Goal: Communication & Community: Share content

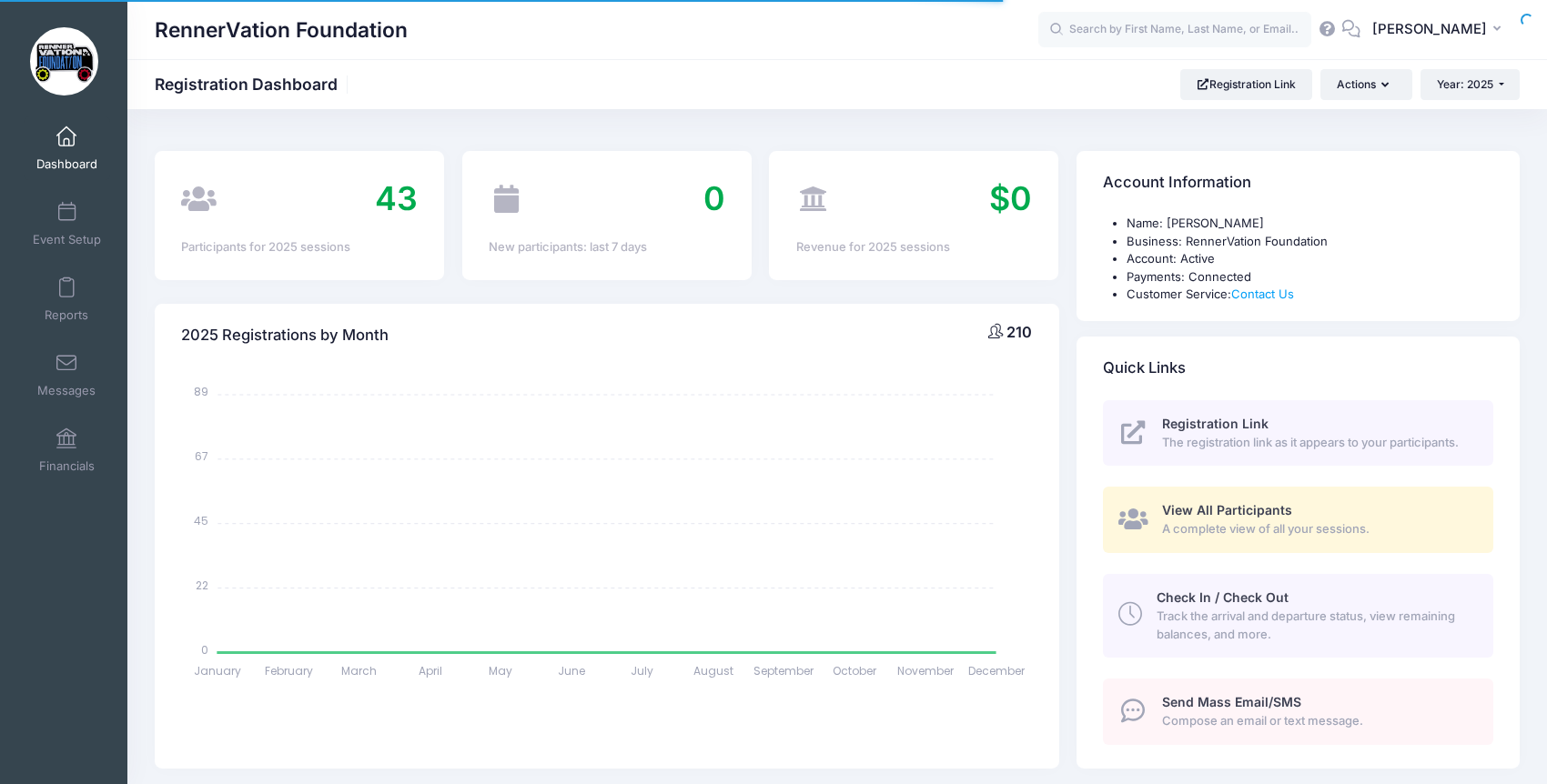
select select
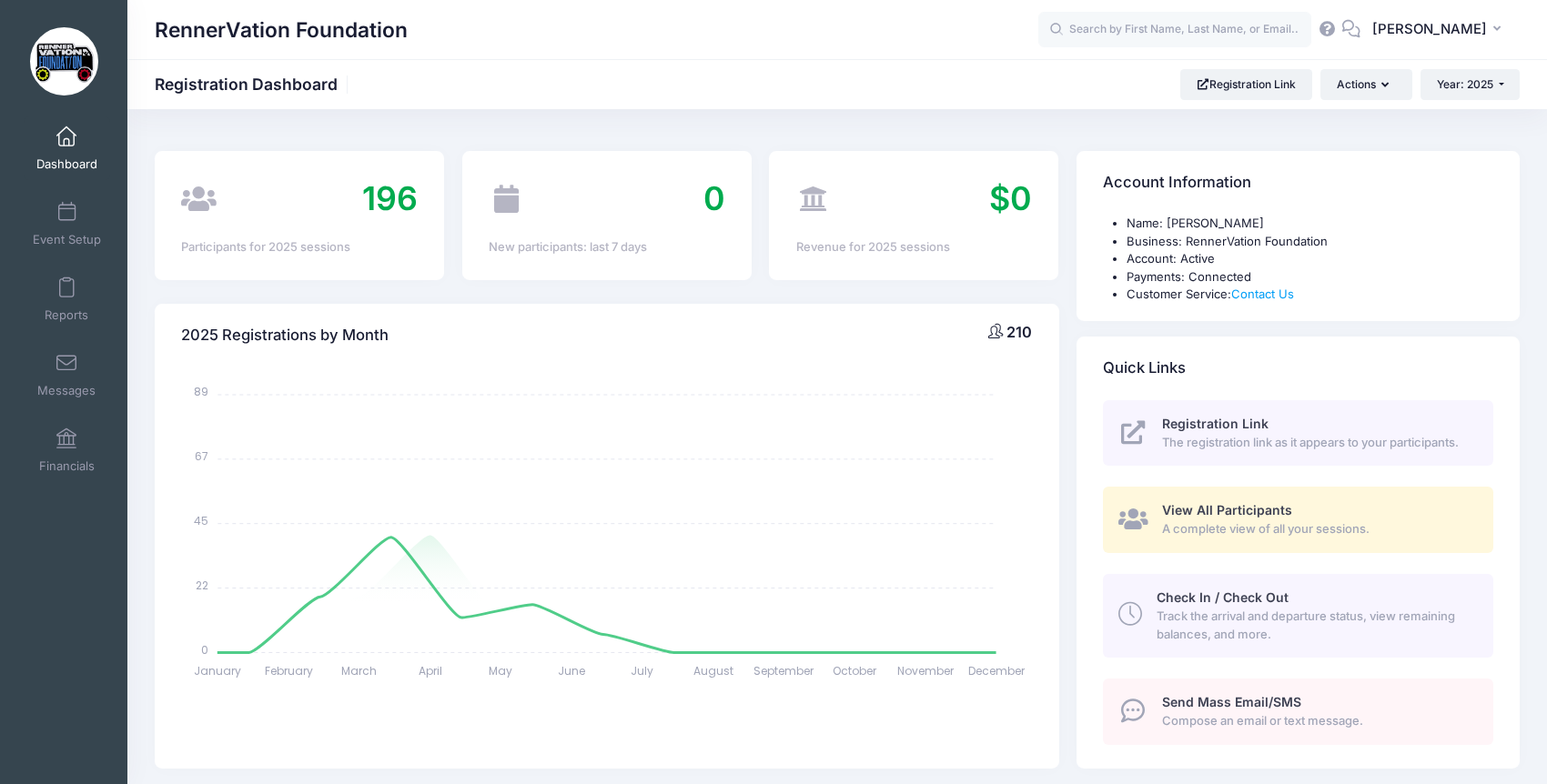
click at [70, 380] on body "Processing Request Please wait... Processing Request Please wait... Processing …" at bounding box center [774, 392] width 1547 height 784
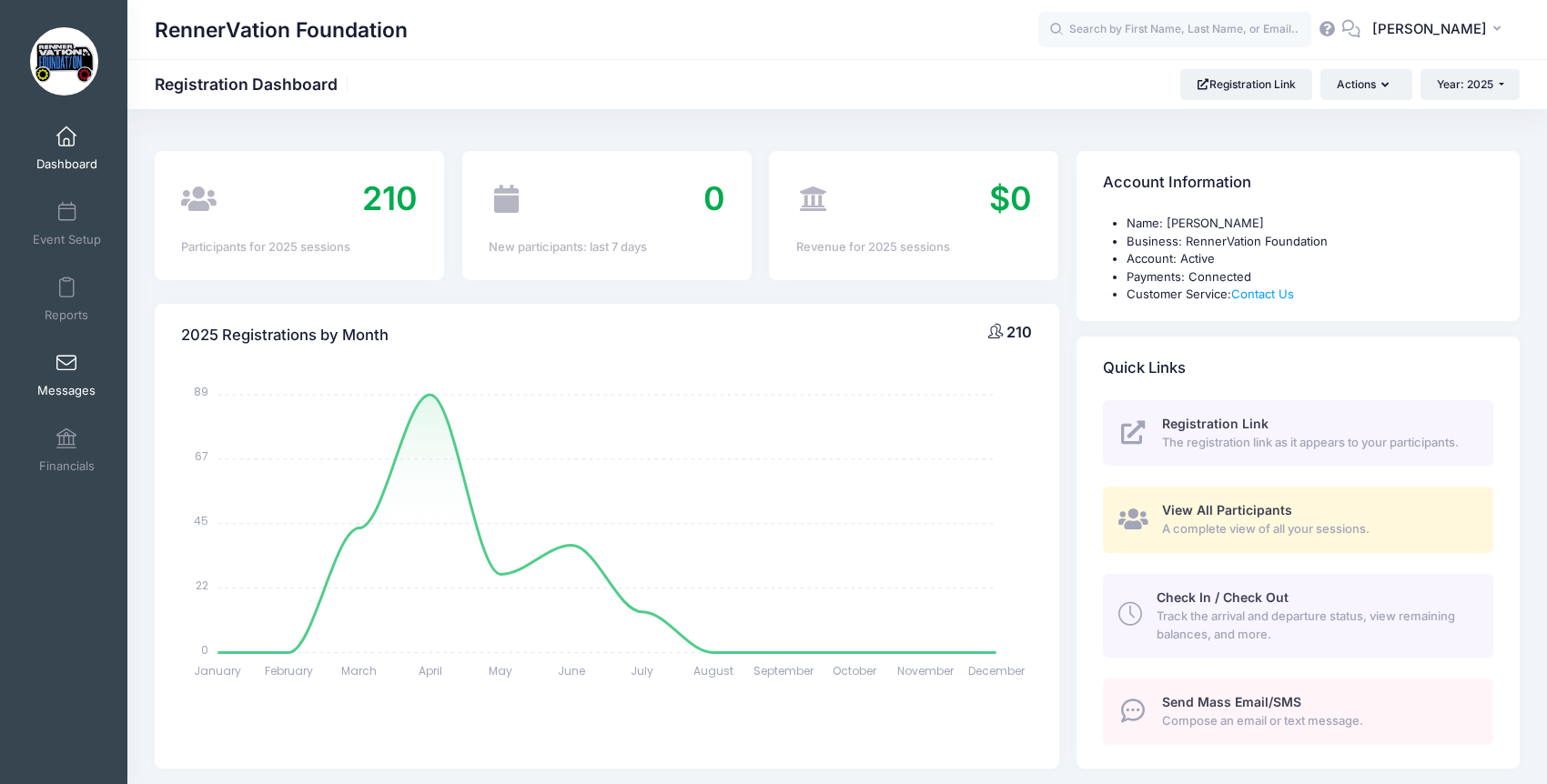
click at [70, 376] on link "Messages" at bounding box center [67, 375] width 86 height 64
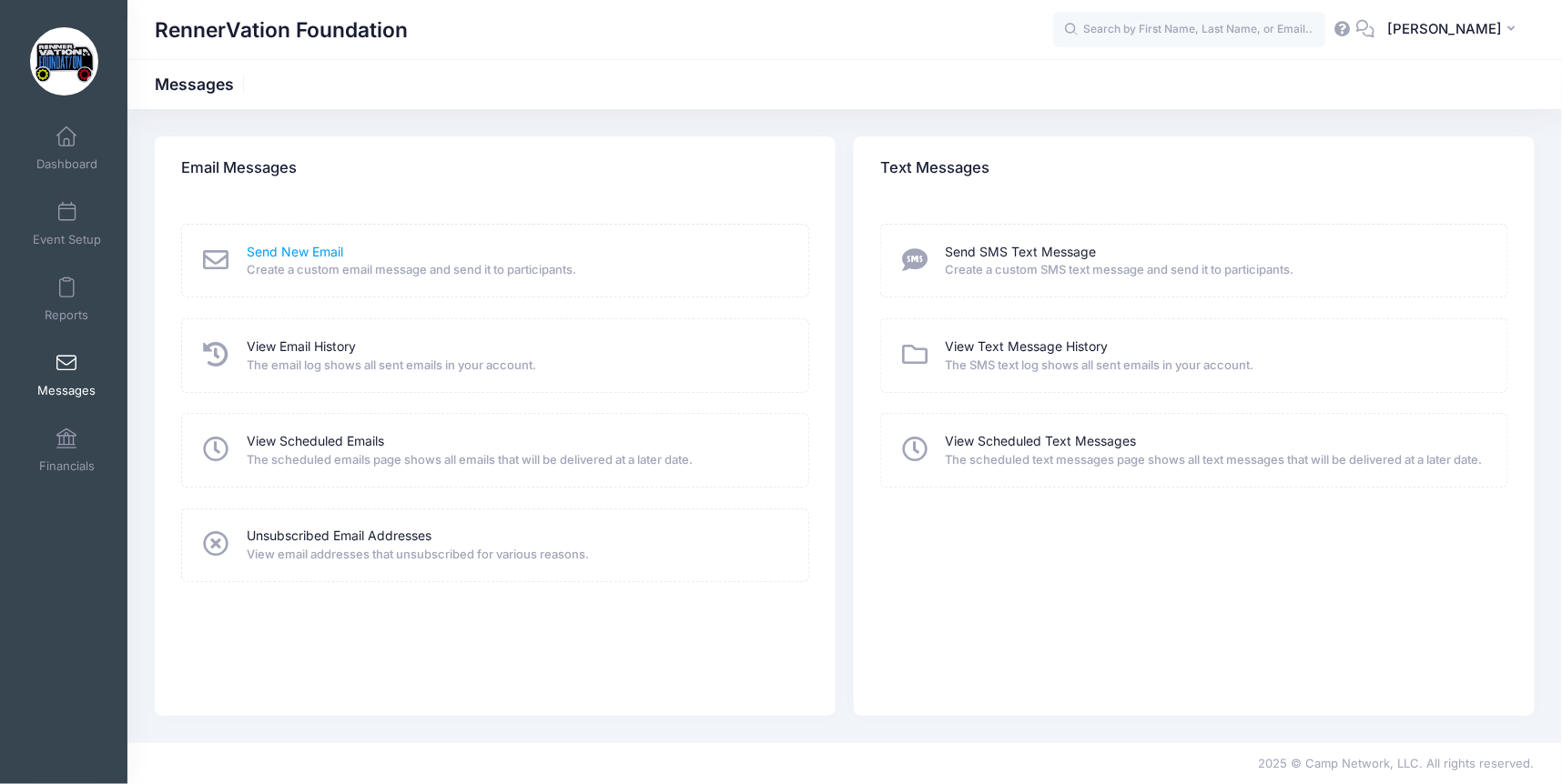
click at [298, 251] on link "Send New Email" at bounding box center [294, 252] width 96 height 19
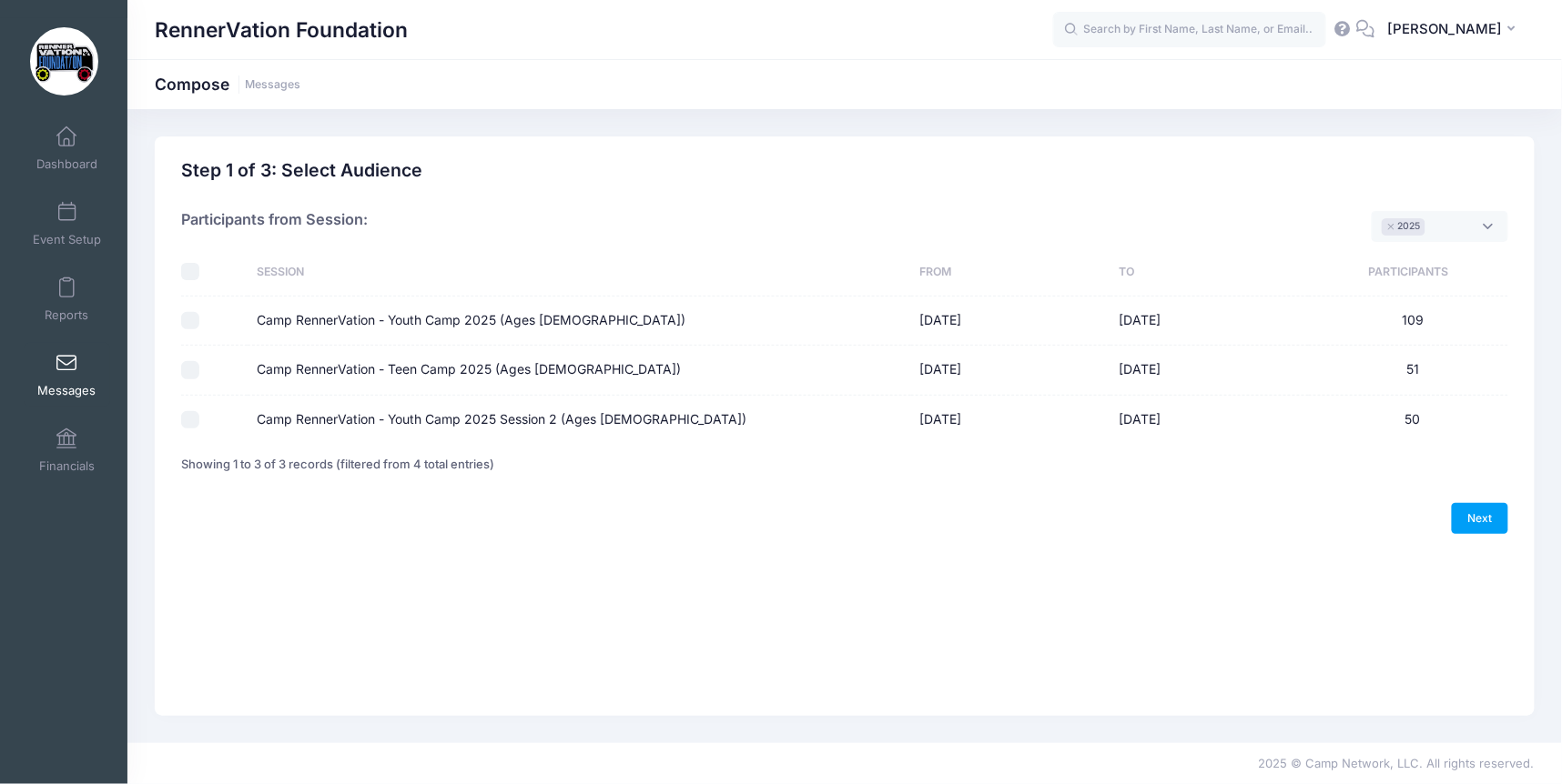
click at [234, 322] on div at bounding box center [210, 321] width 58 height 18
click at [219, 320] on div at bounding box center [210, 321] width 58 height 18
click at [307, 325] on label "Camp RennerVation - Youth Camp 2025 (Ages 8-13)" at bounding box center [471, 320] width 429 height 19
click at [200, 325] on input "Camp RennerVation - Youth Camp 2025 (Ages 8-13)" at bounding box center [190, 321] width 18 height 18
checkbox input "true"
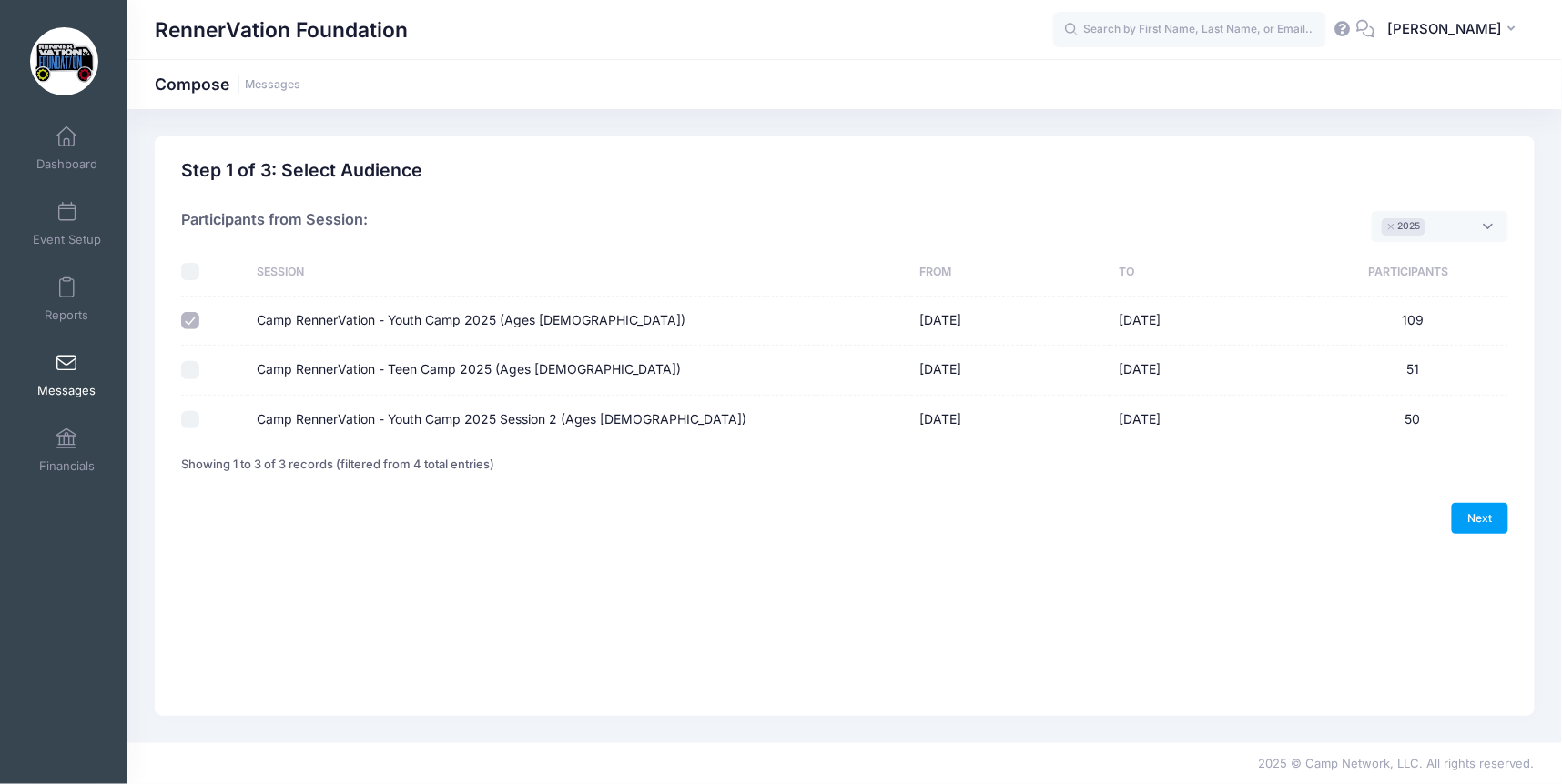
click at [295, 369] on label "Camp RennerVation - Teen Camp 2025 (Ages 14-18)" at bounding box center [468, 369] width 424 height 19
click at [200, 369] on input "Camp RennerVation - Teen Camp 2025 (Ages 14-18)" at bounding box center [190, 370] width 18 height 18
checkbox input "true"
click at [302, 420] on label "Camp RennerVation - Youth Camp 2025 Session 2 (Ages 8-13)" at bounding box center [500, 419] width 490 height 19
click at [200, 420] on input "Camp RennerVation - Youth Camp 2025 Session 2 (Ages 8-13)" at bounding box center [190, 420] width 18 height 18
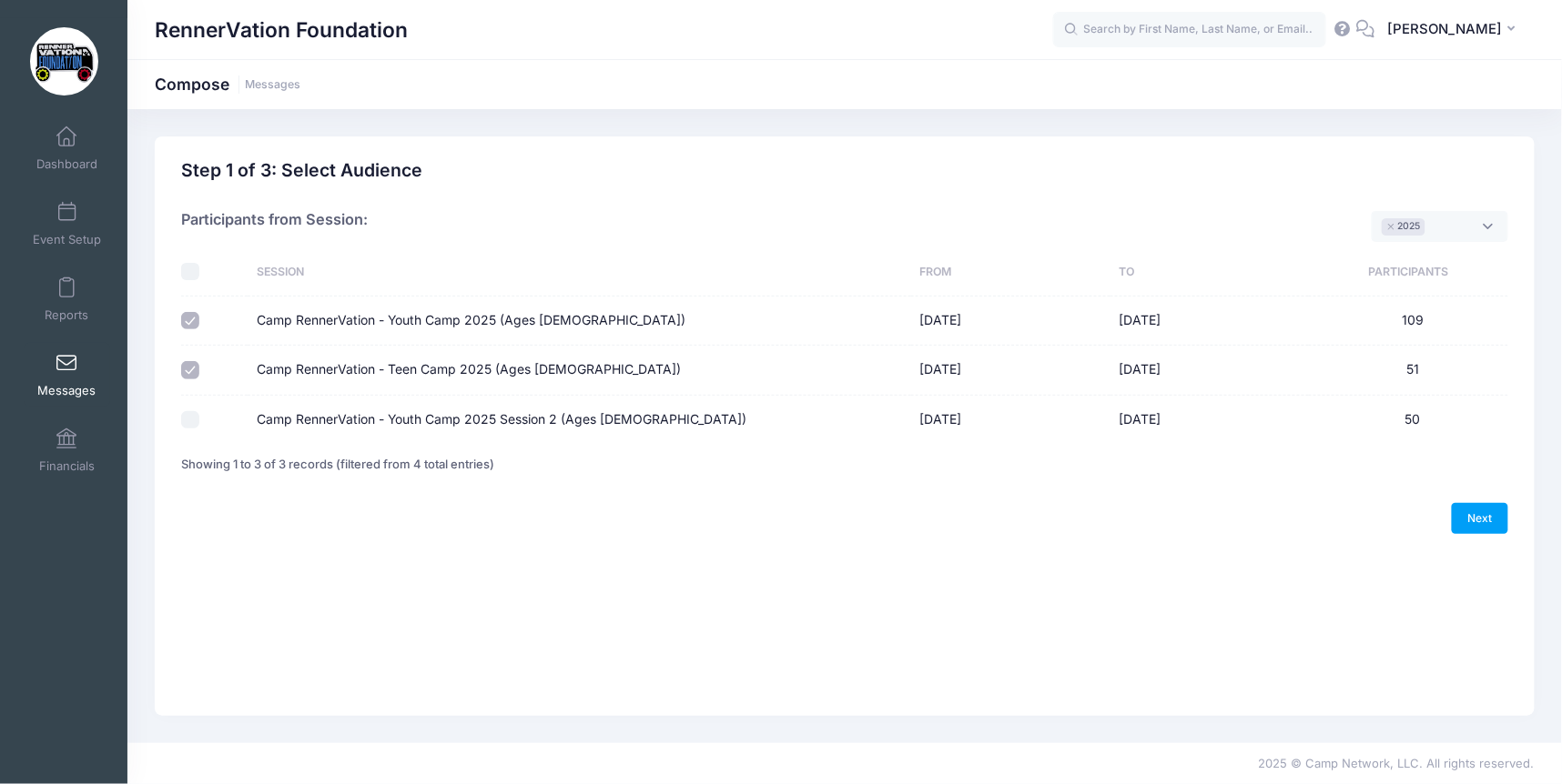
checkbox input "true"
click at [1464, 522] on link "Next" at bounding box center [1480, 518] width 57 height 31
select select "50"
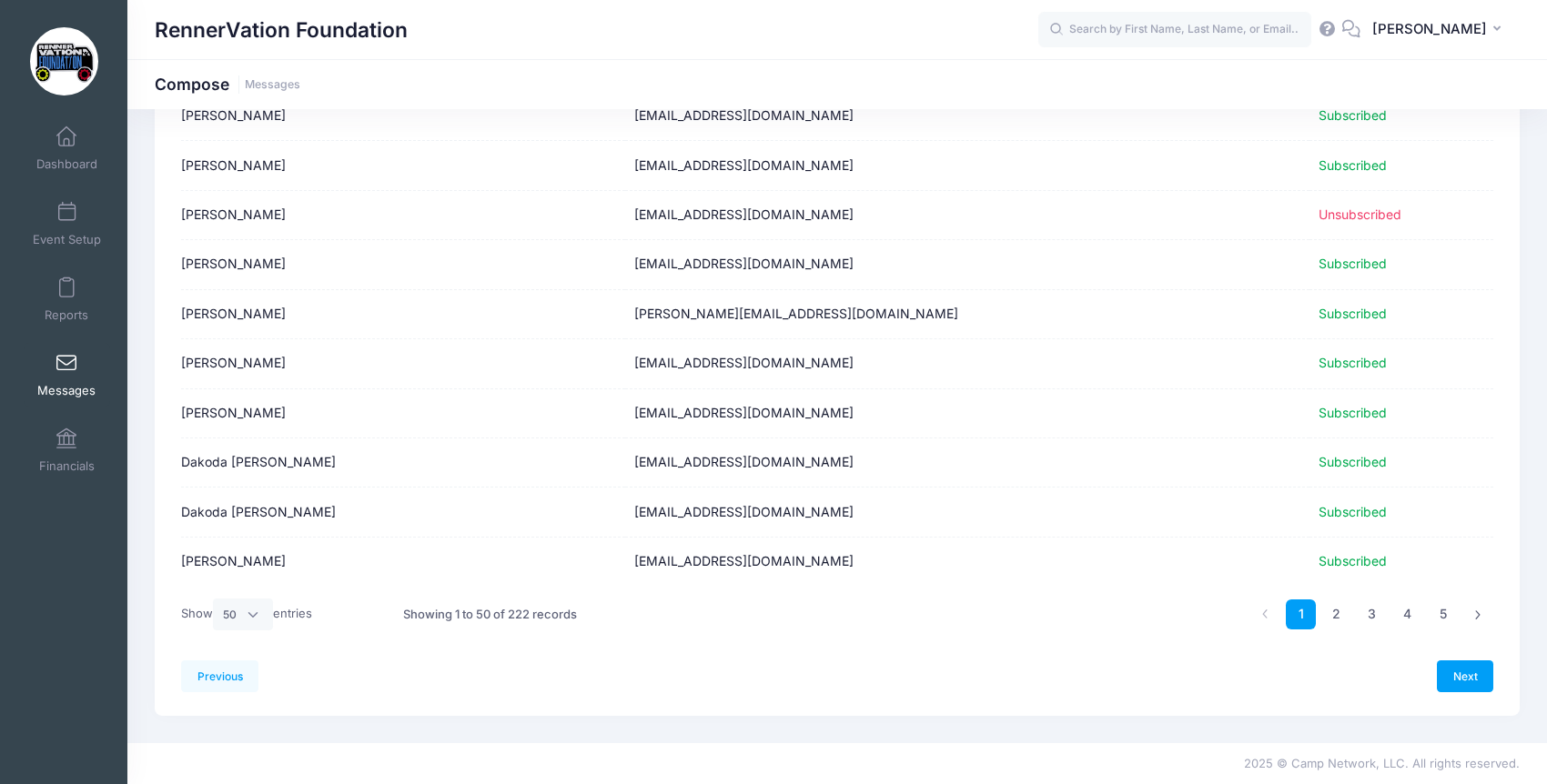
scroll to position [2166, 0]
click at [1462, 680] on link "Next" at bounding box center [1465, 675] width 57 height 31
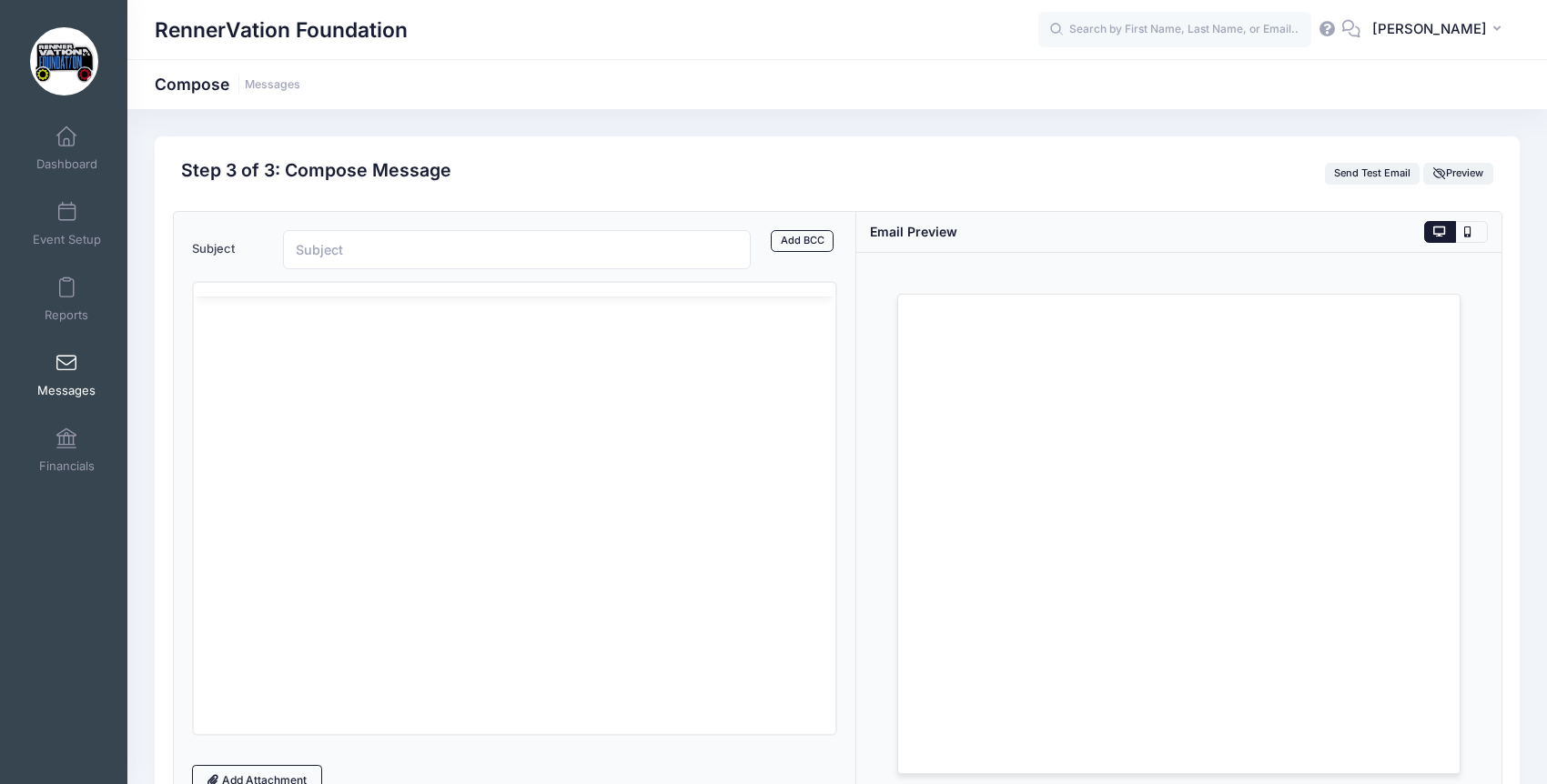
scroll to position [0, 0]
click at [410, 244] on input "Subject" at bounding box center [516, 249] width 468 height 39
paste input "🎃 Reno Families: Dragon Lights Tickets & Mumkin Pick-Up!"
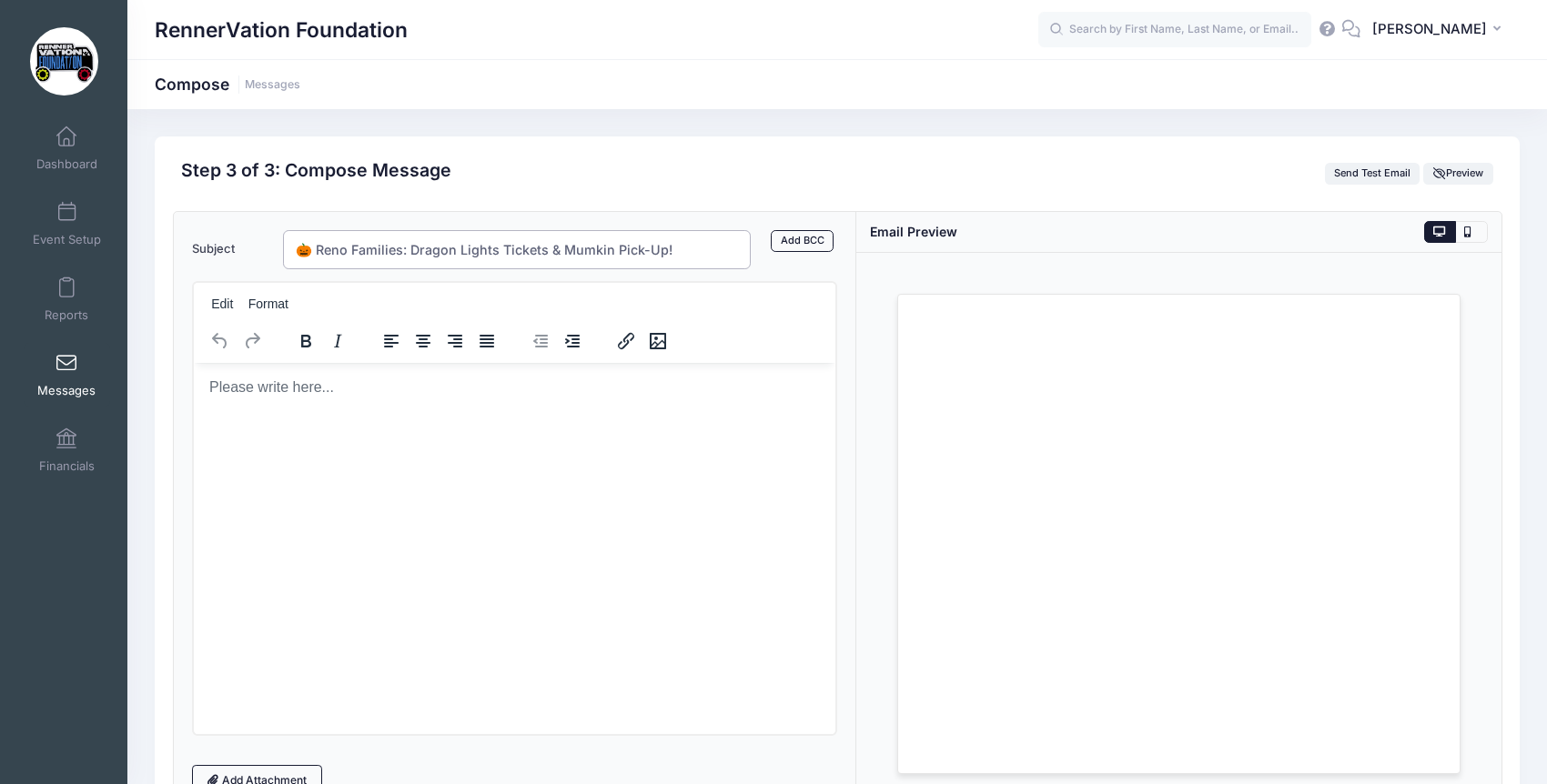
type input "🎃 Reno Families: Dragon Lights Tickets & Mumkin Pick-Up!"
click at [285, 411] on html at bounding box center [513, 386] width 641 height 49
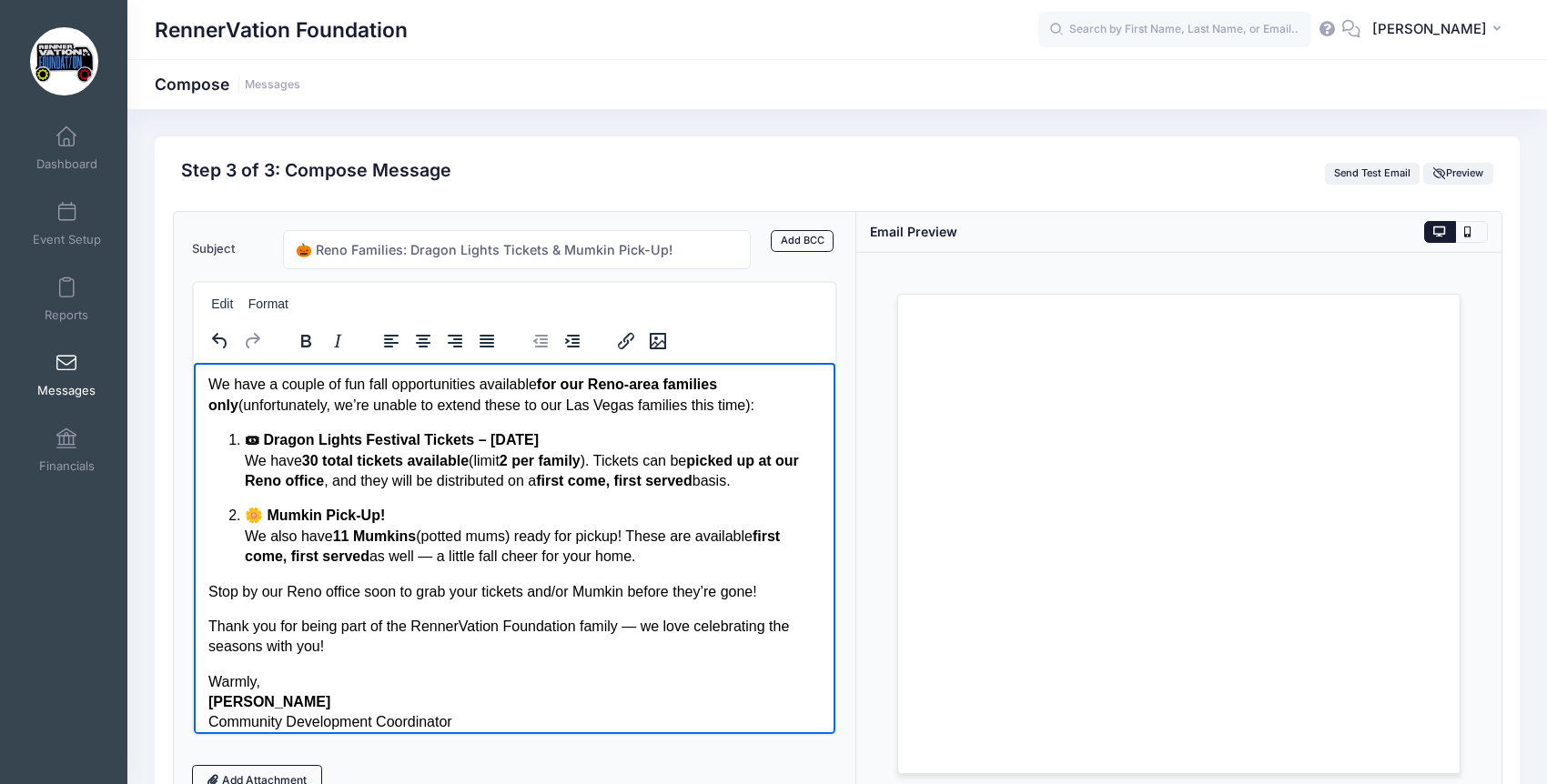
scroll to position [69, 0]
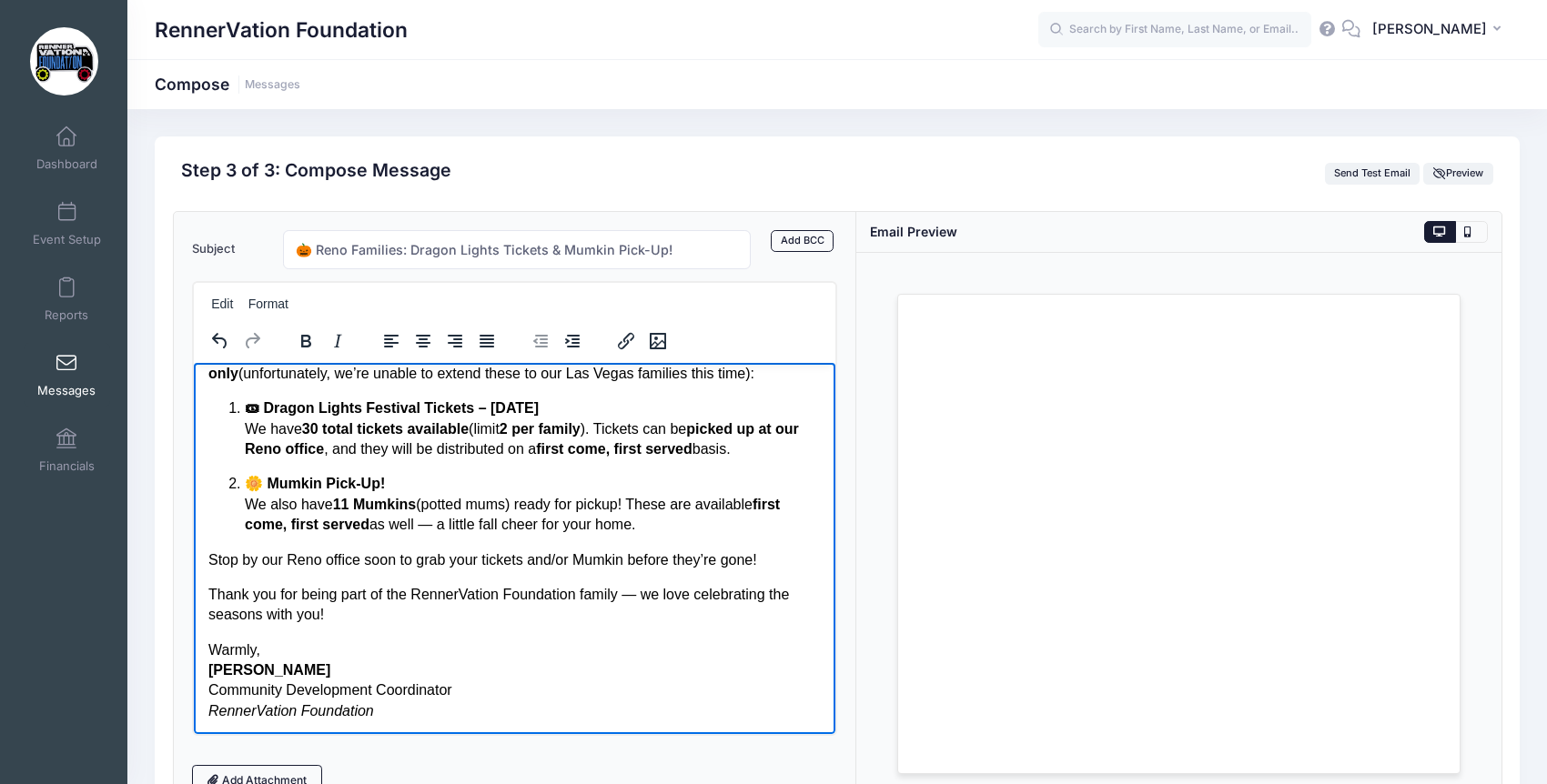
click at [363, 559] on p "Stop by our Reno office soon to grab your tickets and/or Mumkin before they’re …" at bounding box center [513, 560] width 613 height 20
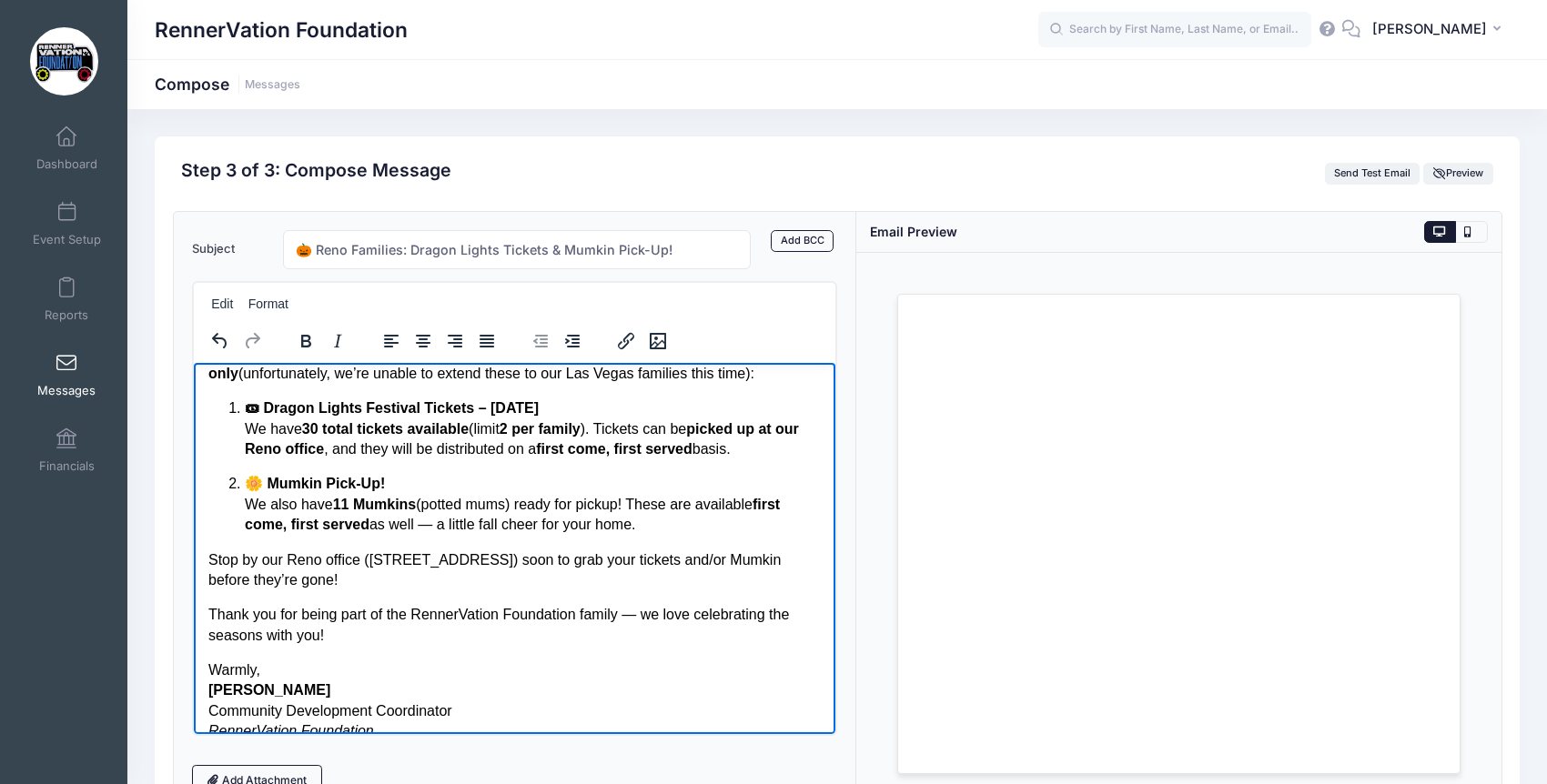
click at [460, 579] on p "Stop by our Reno office (890 E Patriot Blvd Suite E Reno NV 89511) soon to grab…" at bounding box center [513, 570] width 613 height 41
click at [759, 585] on p "Stop by our Reno office (890 E Patriot Blvd Suite E Reno NV 89511) soon to grab…" at bounding box center [513, 570] width 613 height 41
click at [376, 590] on p "Stop by our Reno office (890 E Patriot Blvd Suite E Reno NV 89511) soon to grab…" at bounding box center [513, 570] width 613 height 41
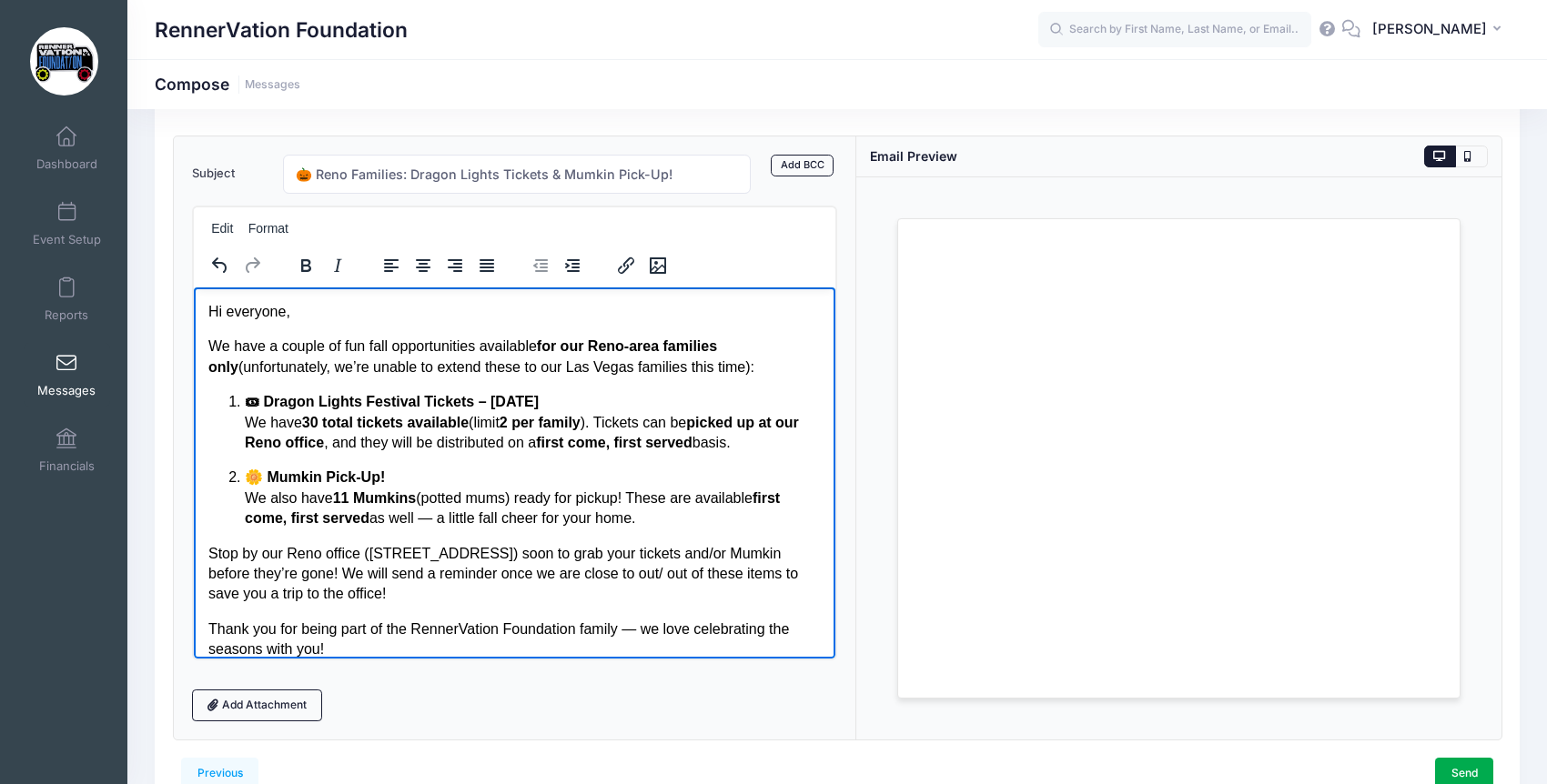
scroll to position [173, 0]
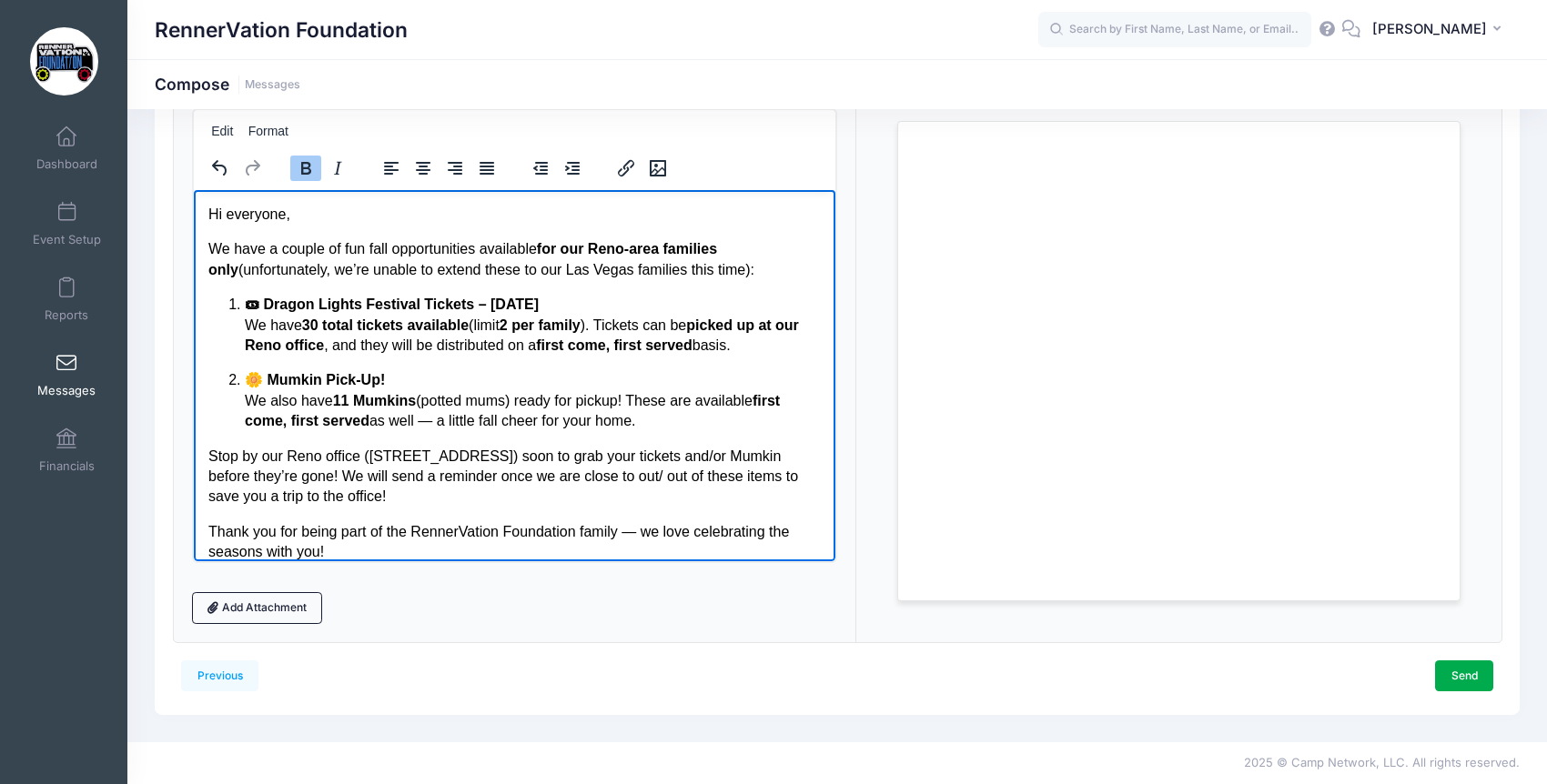
click at [484, 301] on strong "🎟 Dragon Lights Festival Tickets – October 18th" at bounding box center [391, 304] width 294 height 16
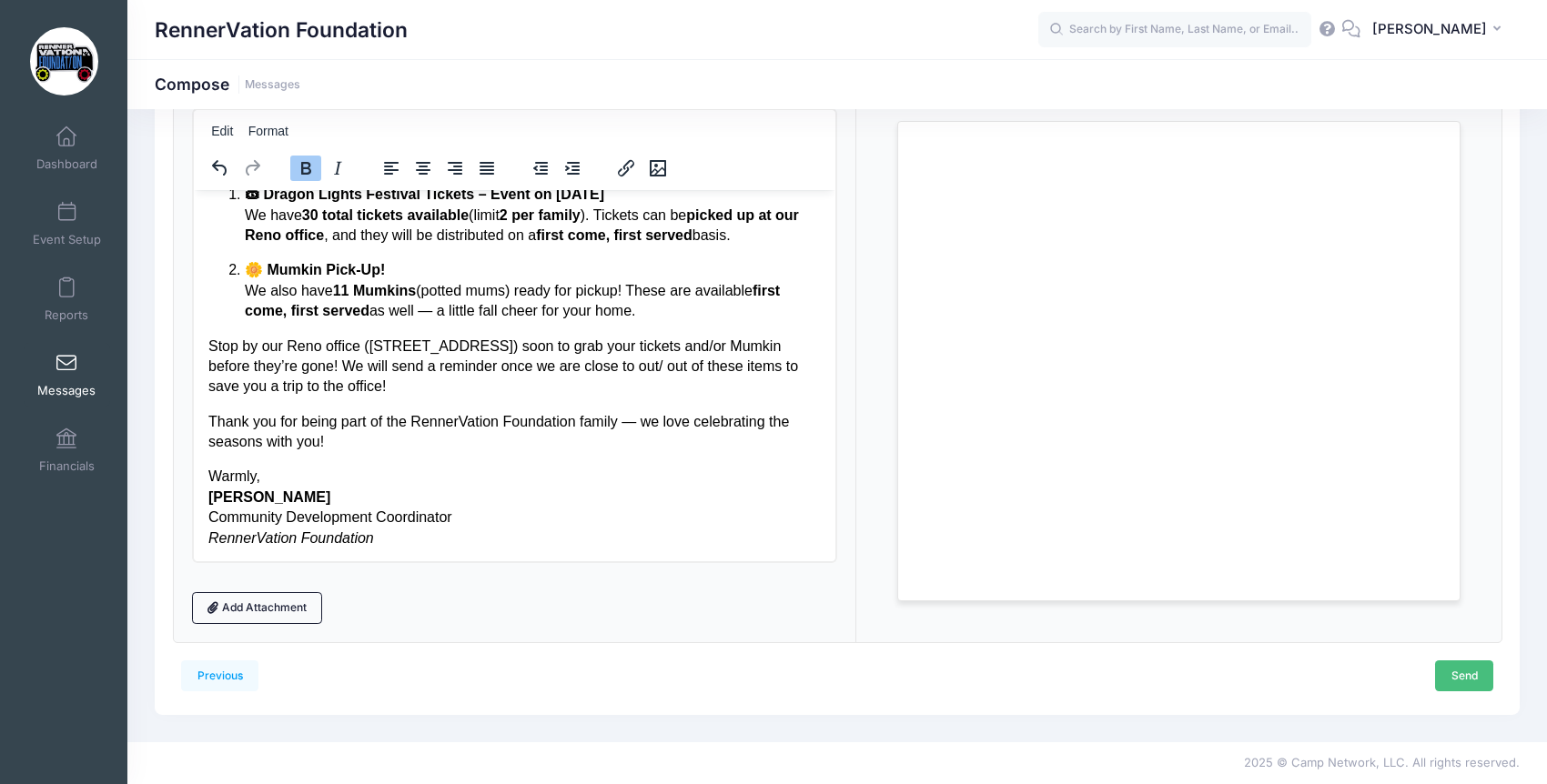
click at [1461, 679] on link "Send" at bounding box center [1464, 675] width 59 height 31
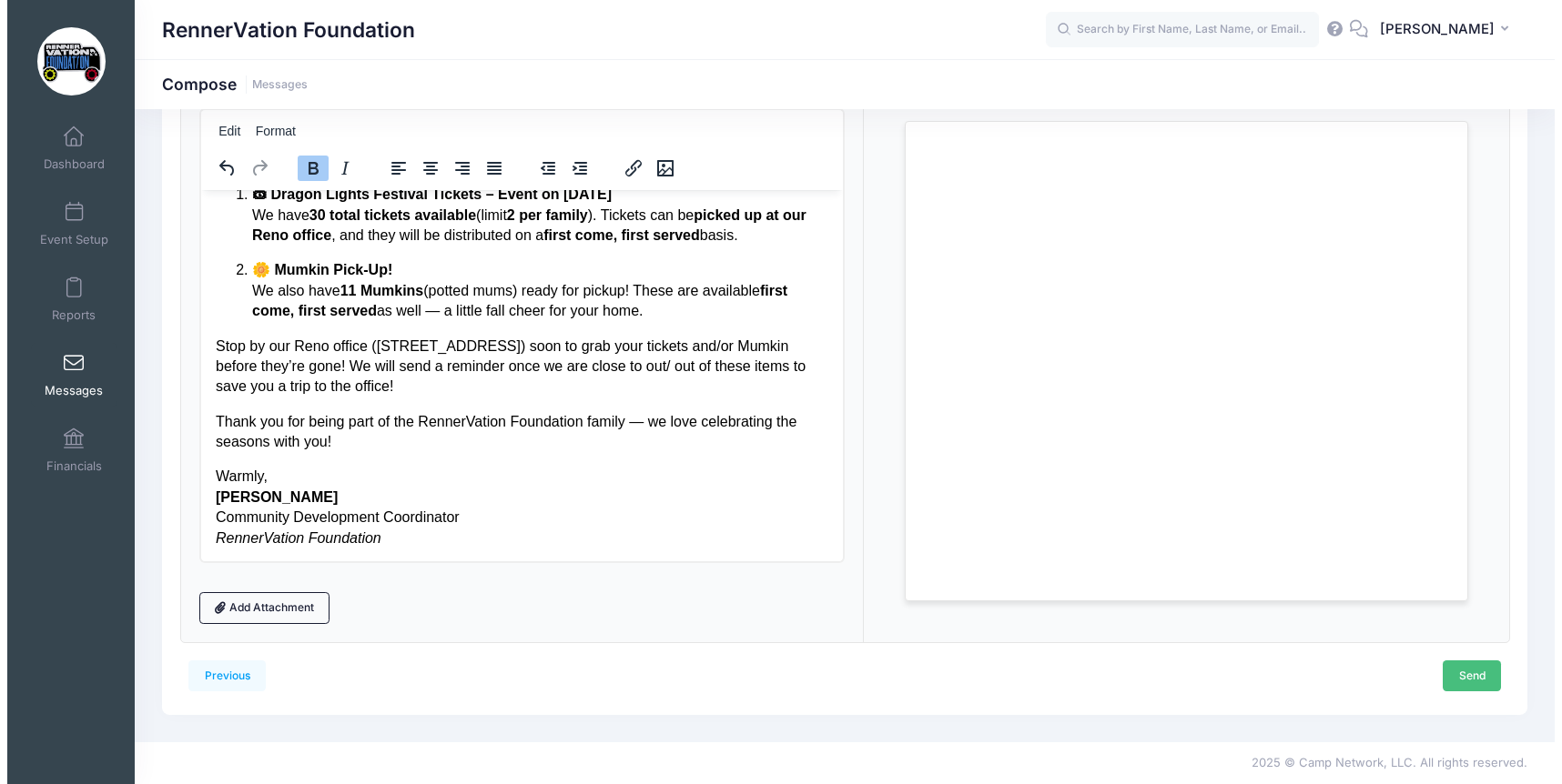
scroll to position [0, 0]
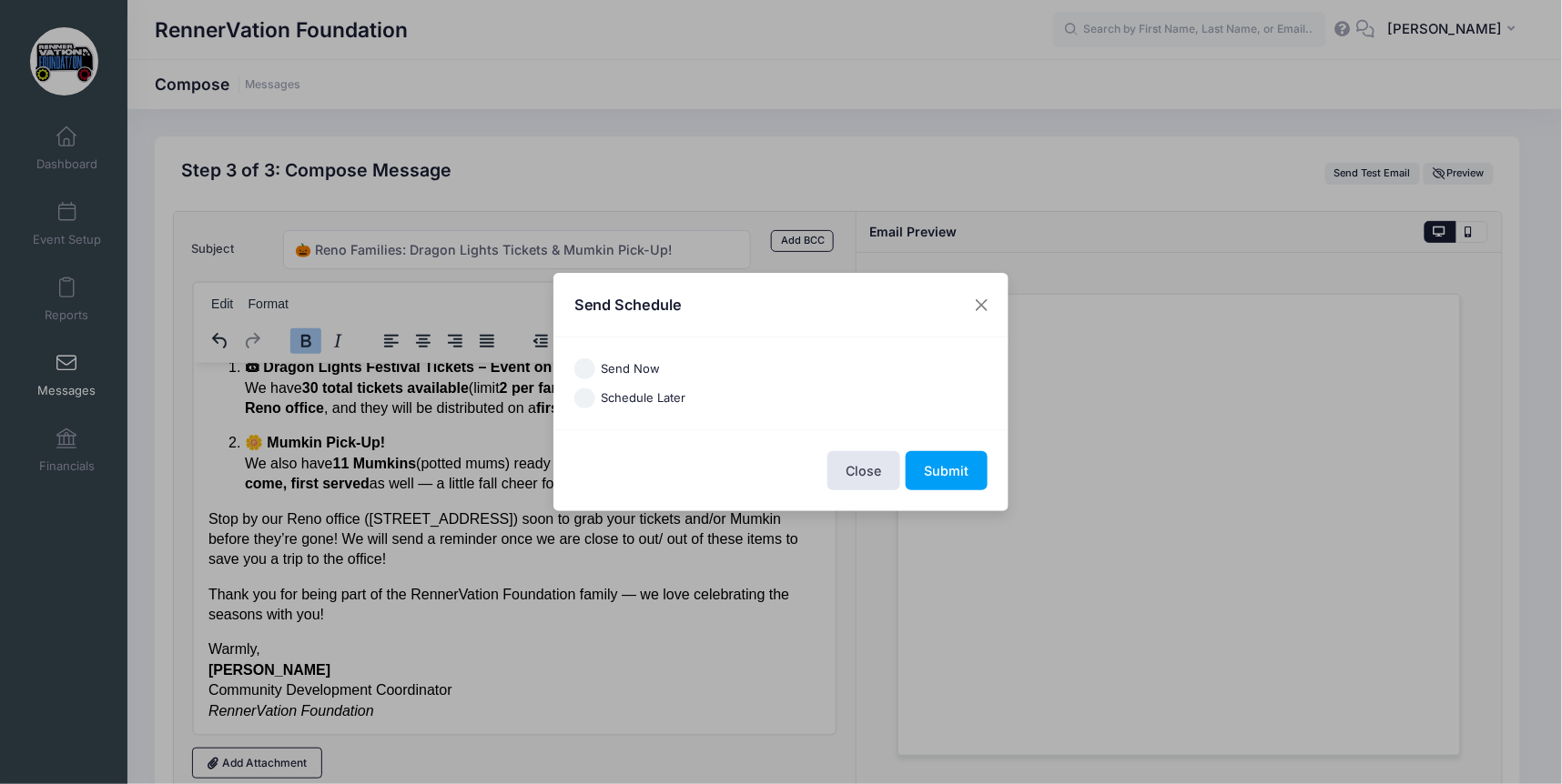
click at [631, 362] on label "Send Now" at bounding box center [632, 369] width 60 height 18
click at [595, 362] on input "Send Now" at bounding box center [584, 368] width 21 height 21
radio input "true"
click at [940, 463] on button "Submit" at bounding box center [946, 470] width 81 height 39
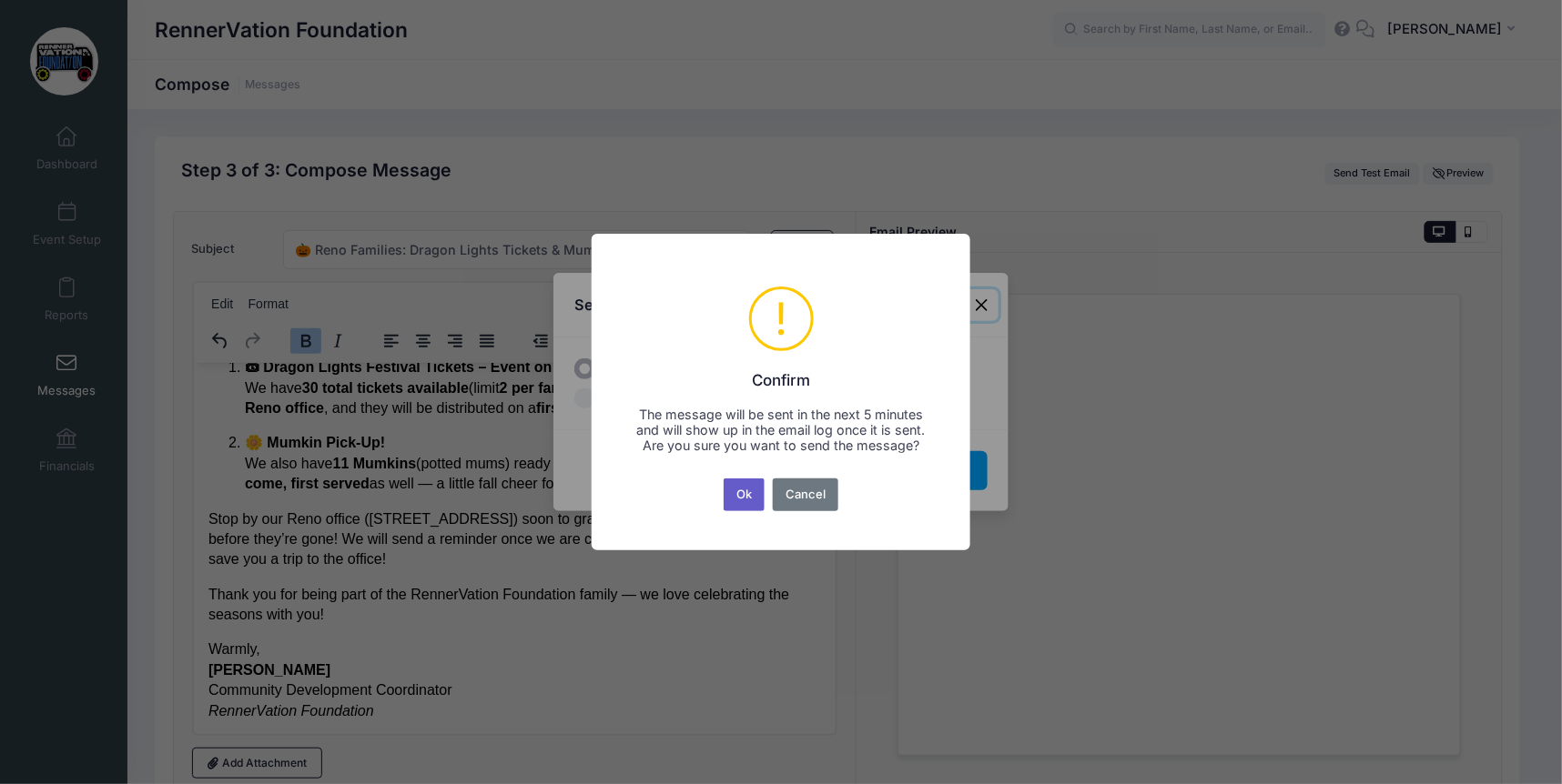
click at [747, 500] on button "Ok" at bounding box center [745, 494] width 42 height 33
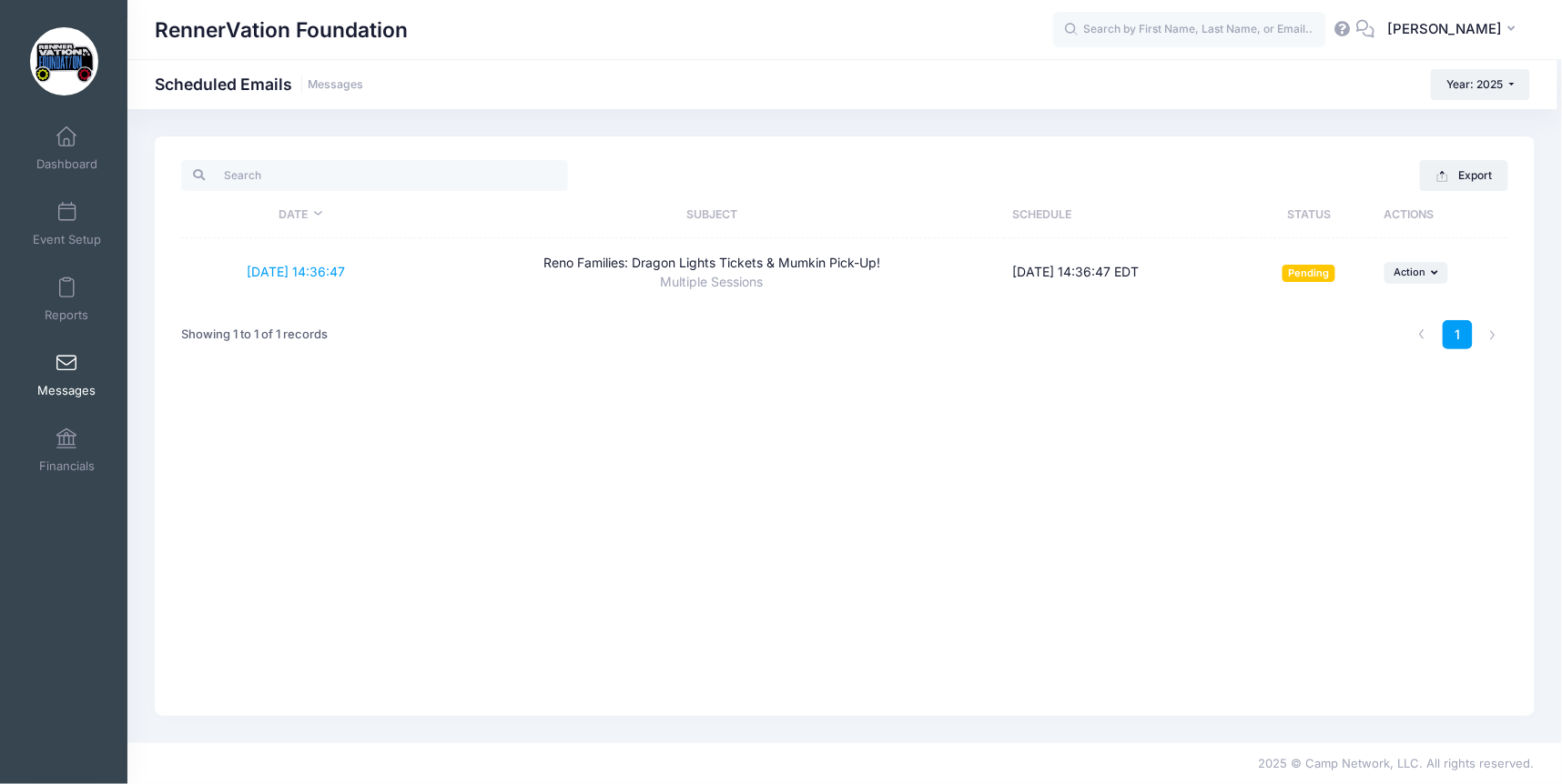
click at [67, 365] on span at bounding box center [67, 364] width 0 height 20
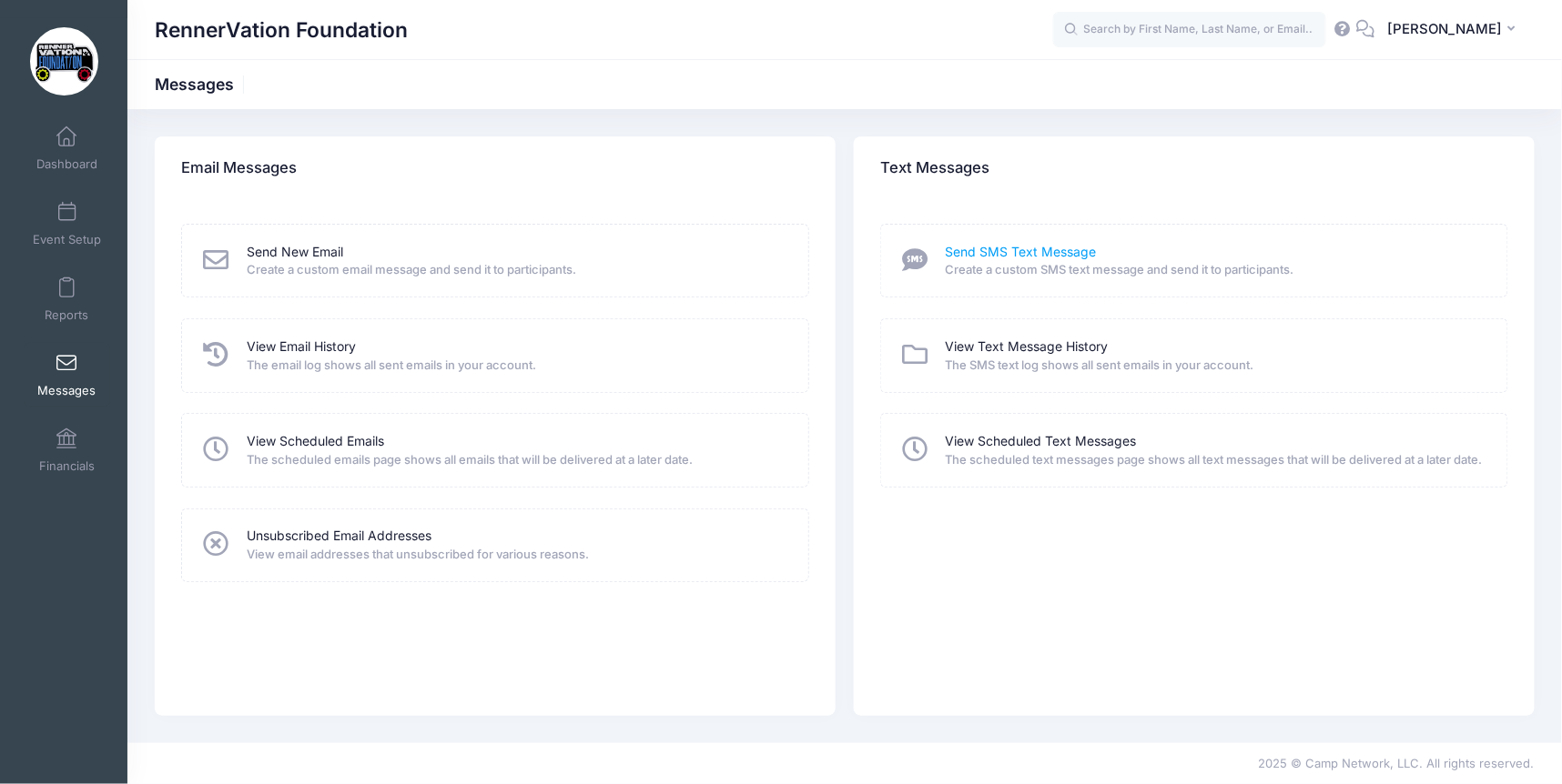
click at [1010, 246] on link "Send SMS Text Message" at bounding box center [1021, 252] width 151 height 19
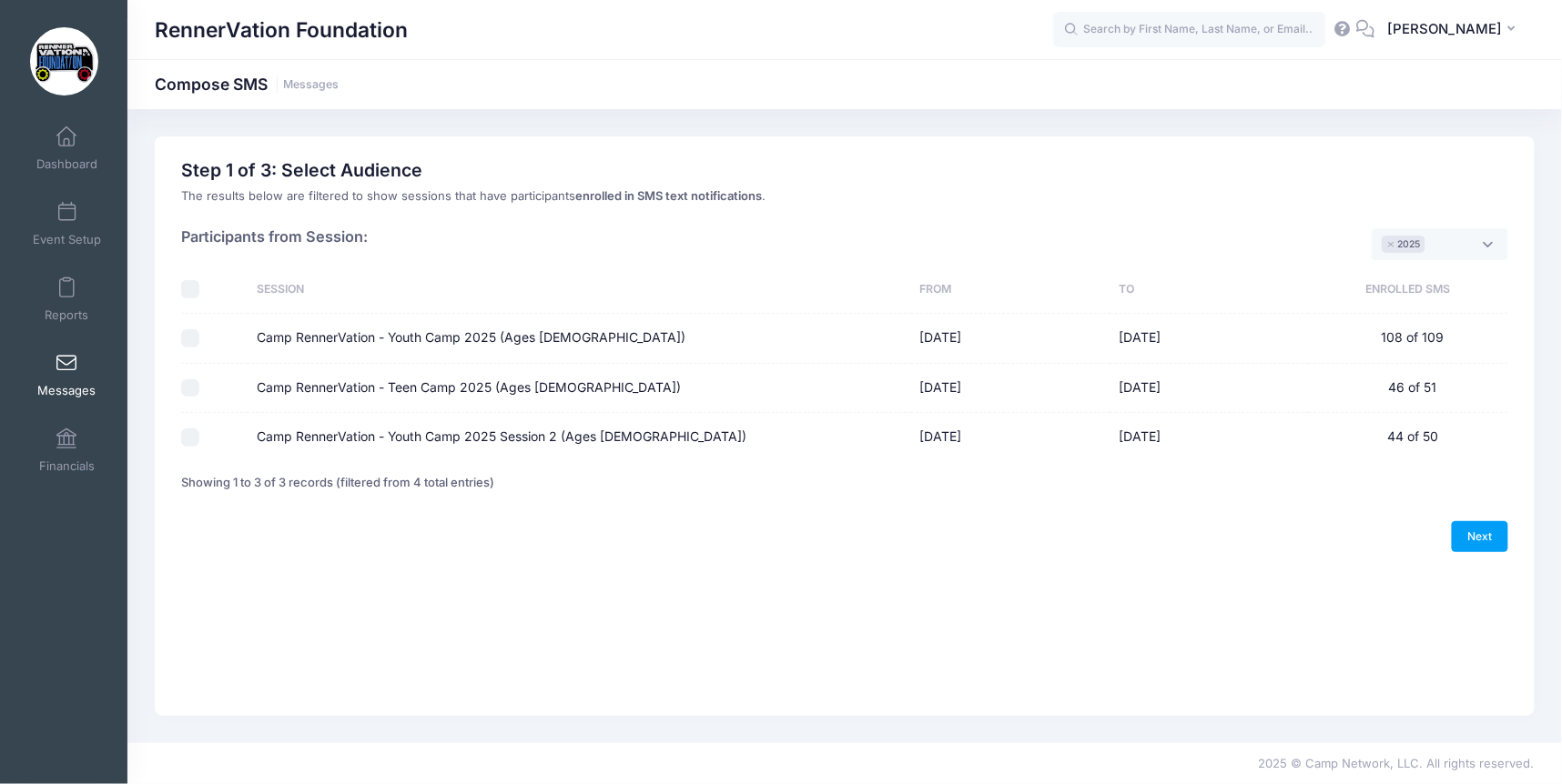
click at [326, 342] on label "Camp RennerVation - Youth Camp 2025 (Ages [DEMOGRAPHIC_DATA])" at bounding box center [471, 337] width 429 height 19
click at [200, 342] on input "Camp RennerVation - Youth Camp 2025 (Ages [DEMOGRAPHIC_DATA])" at bounding box center [190, 338] width 18 height 18
checkbox input "true"
click at [328, 389] on label "Camp RennerVation - Teen Camp 2025 (Ages [DEMOGRAPHIC_DATA])" at bounding box center [468, 387] width 424 height 19
click at [200, 389] on input "Camp RennerVation - Teen Camp 2025 (Ages [DEMOGRAPHIC_DATA])" at bounding box center [190, 388] width 18 height 18
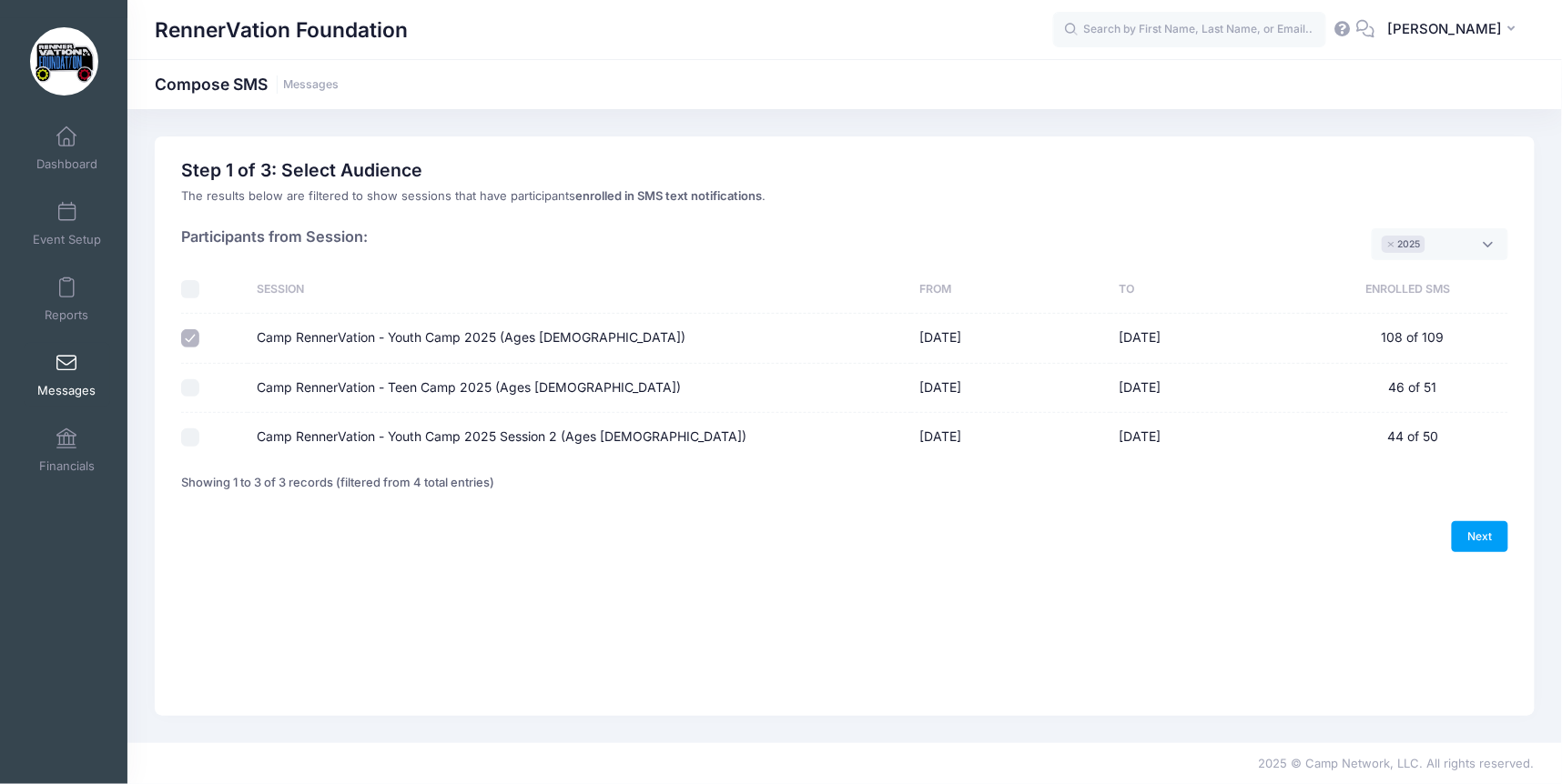
checkbox input "true"
click at [330, 422] on td "Camp RennerVation - Youth Camp 2025 Session 2 (Ages [DEMOGRAPHIC_DATA])" at bounding box center [579, 437] width 663 height 49
click at [331, 431] on label "Camp RennerVation - Youth Camp 2025 Session 2 (Ages [DEMOGRAPHIC_DATA])" at bounding box center [500, 437] width 490 height 19
click at [200, 431] on input "Camp RennerVation - Youth Camp 2025 Session 2 (Ages [DEMOGRAPHIC_DATA])" at bounding box center [190, 438] width 18 height 18
checkbox input "true"
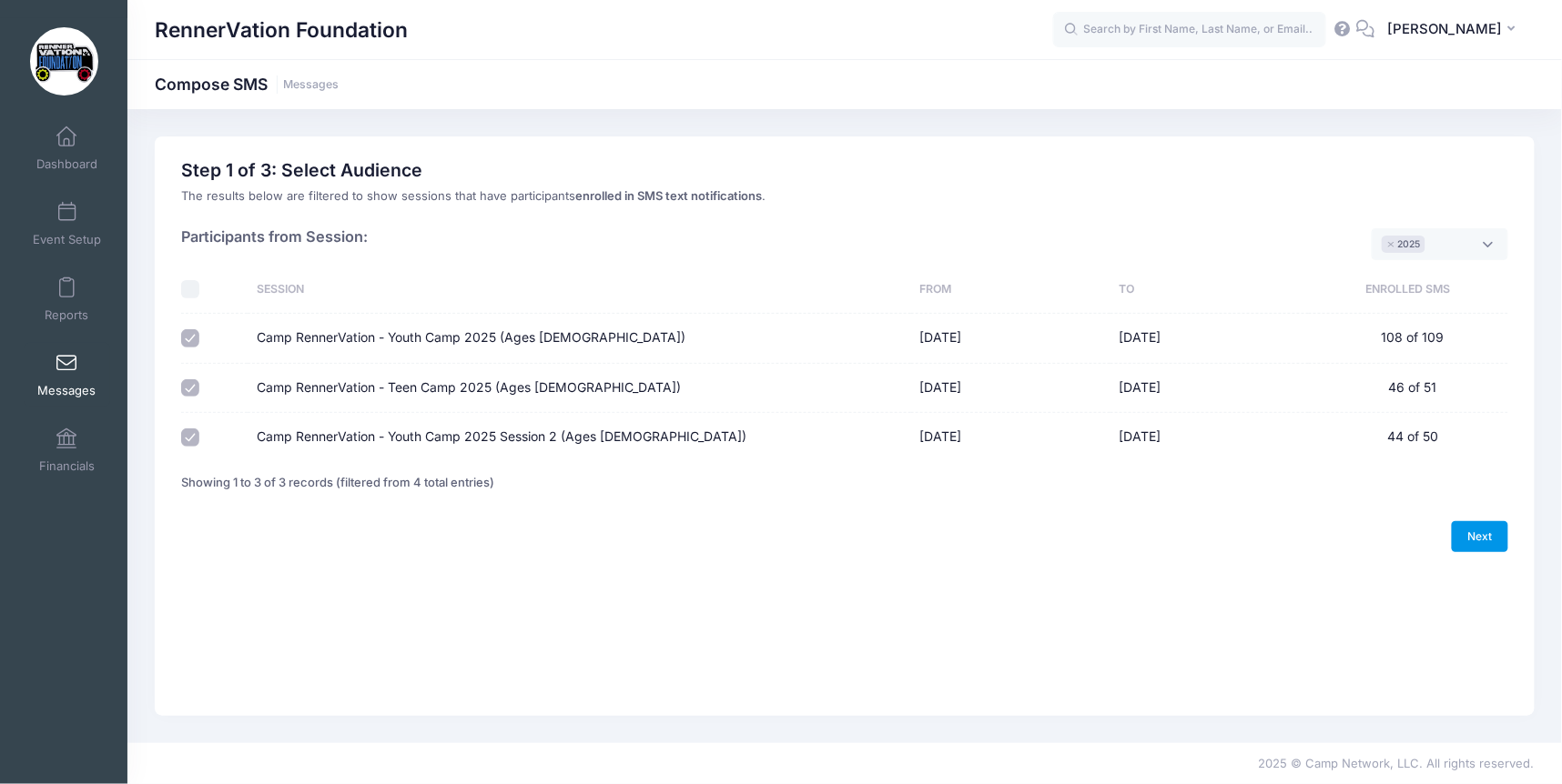
click at [1495, 540] on link "Next" at bounding box center [1480, 536] width 57 height 31
select select "50"
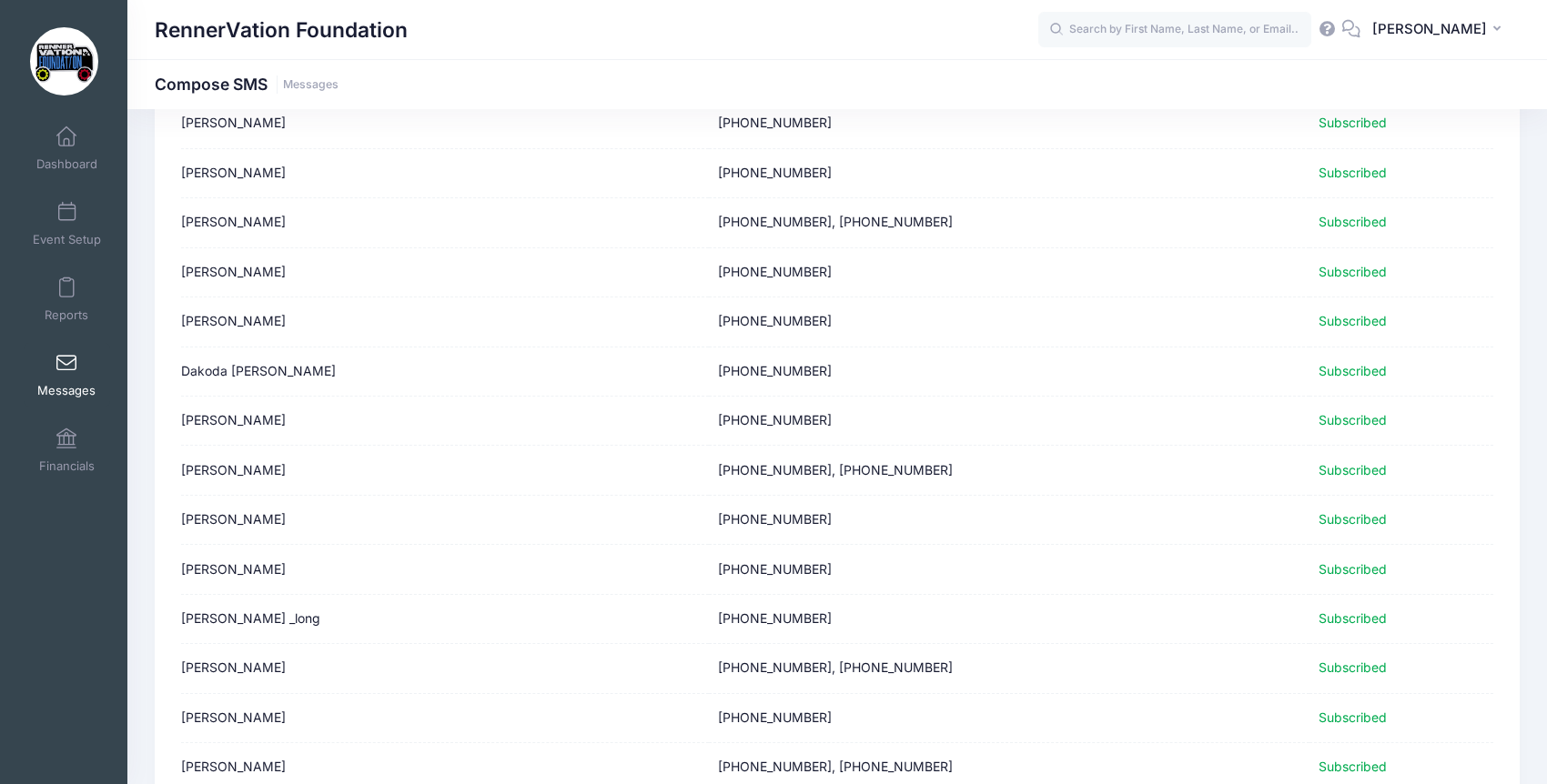
scroll to position [2166, 0]
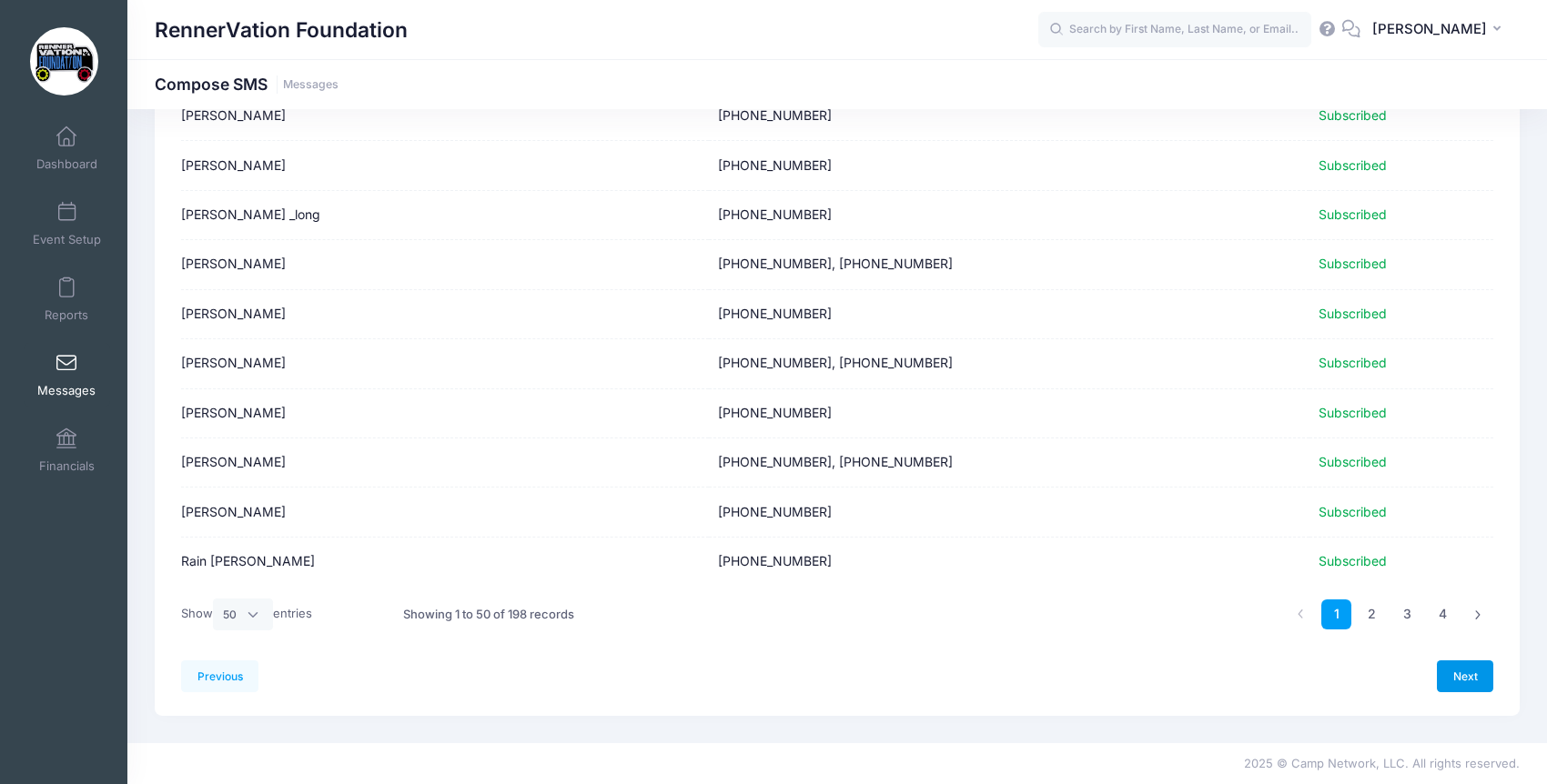
click at [1475, 678] on link "Next" at bounding box center [1465, 675] width 57 height 31
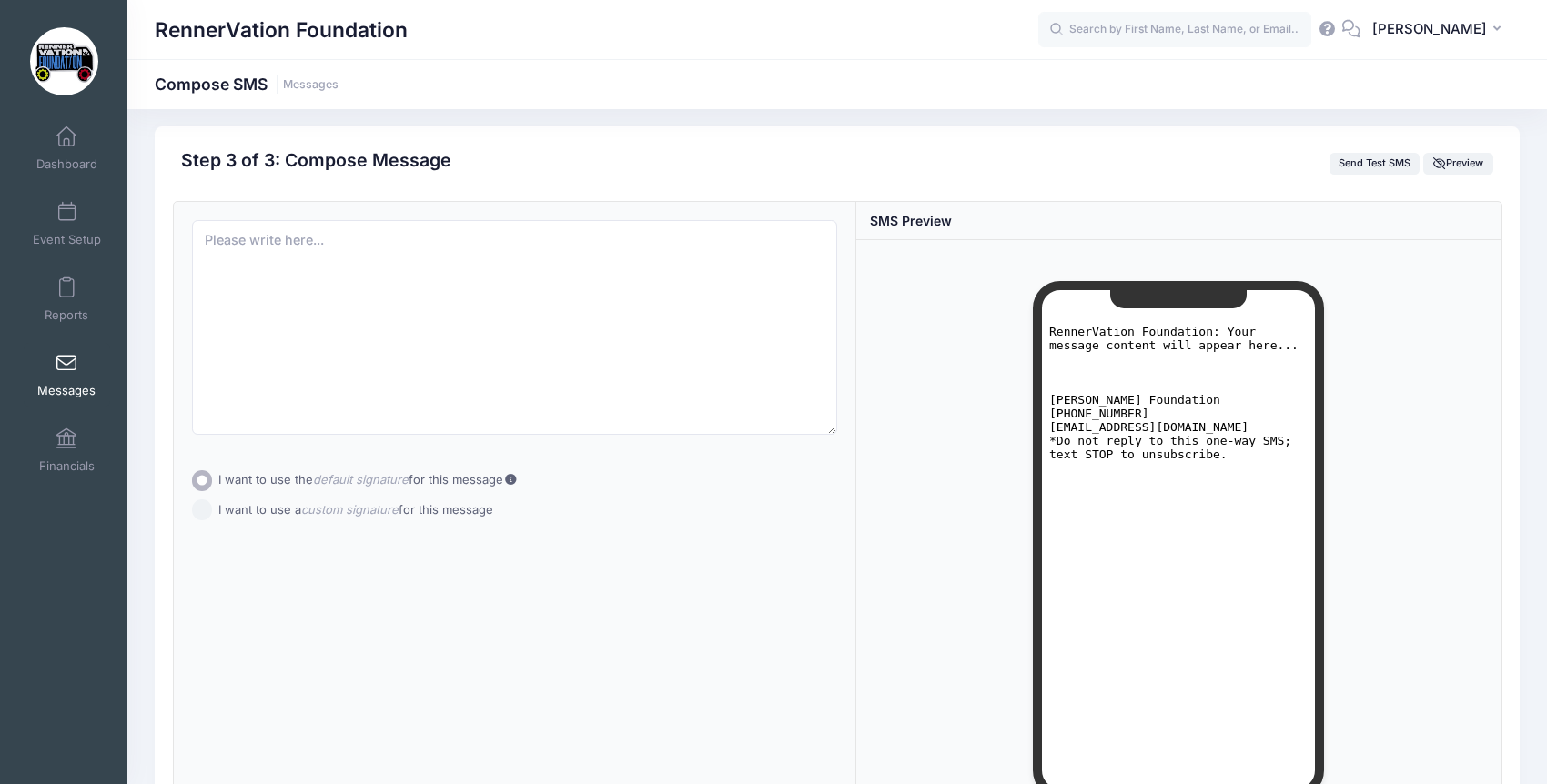
scroll to position [0, 0]
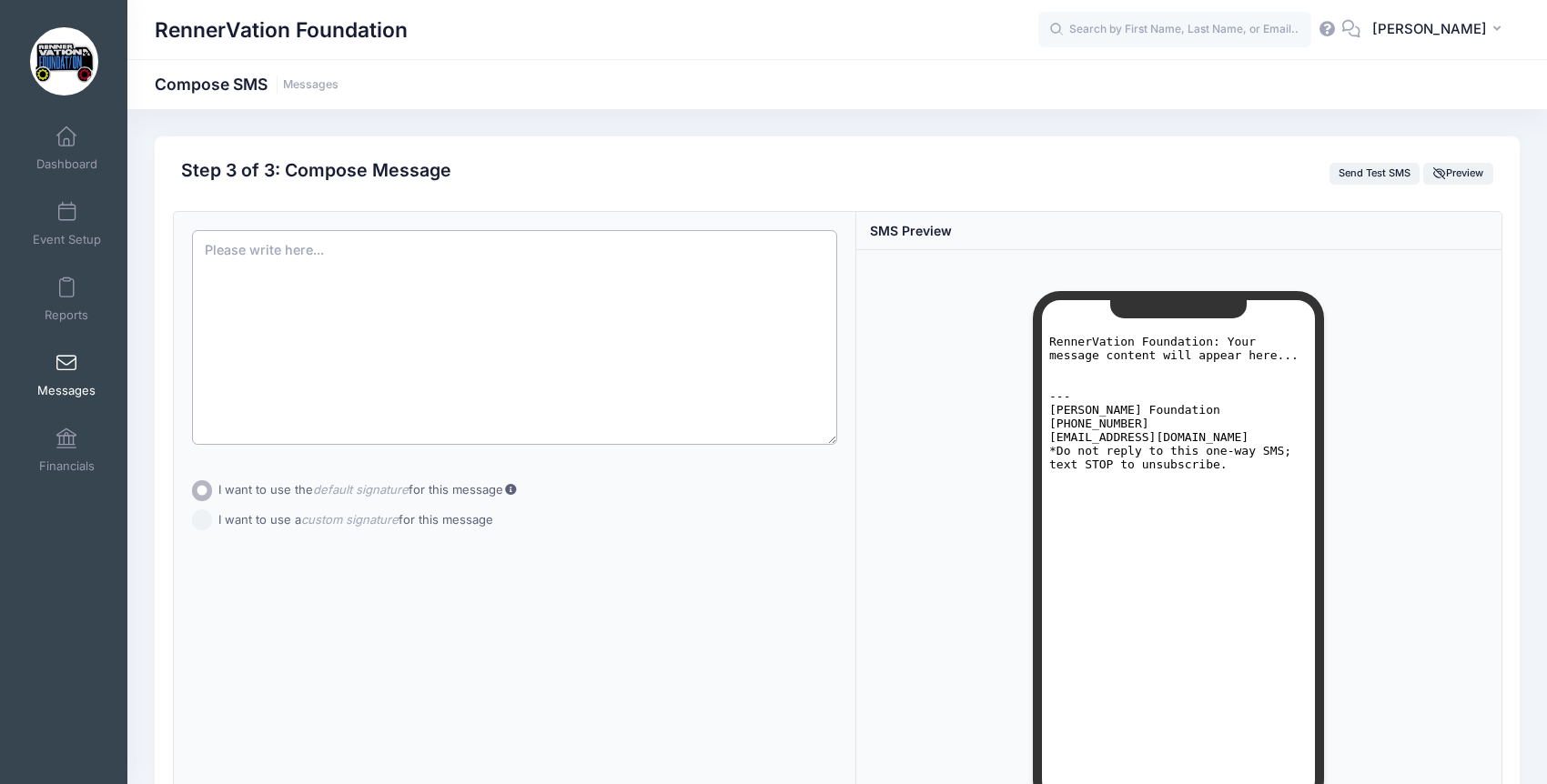
click at [366, 289] on textarea at bounding box center [514, 337] width 645 height 214
paste textarea "Hi everyone! 🎃 Two fun opportunities are available for our Reno families — Drag…"
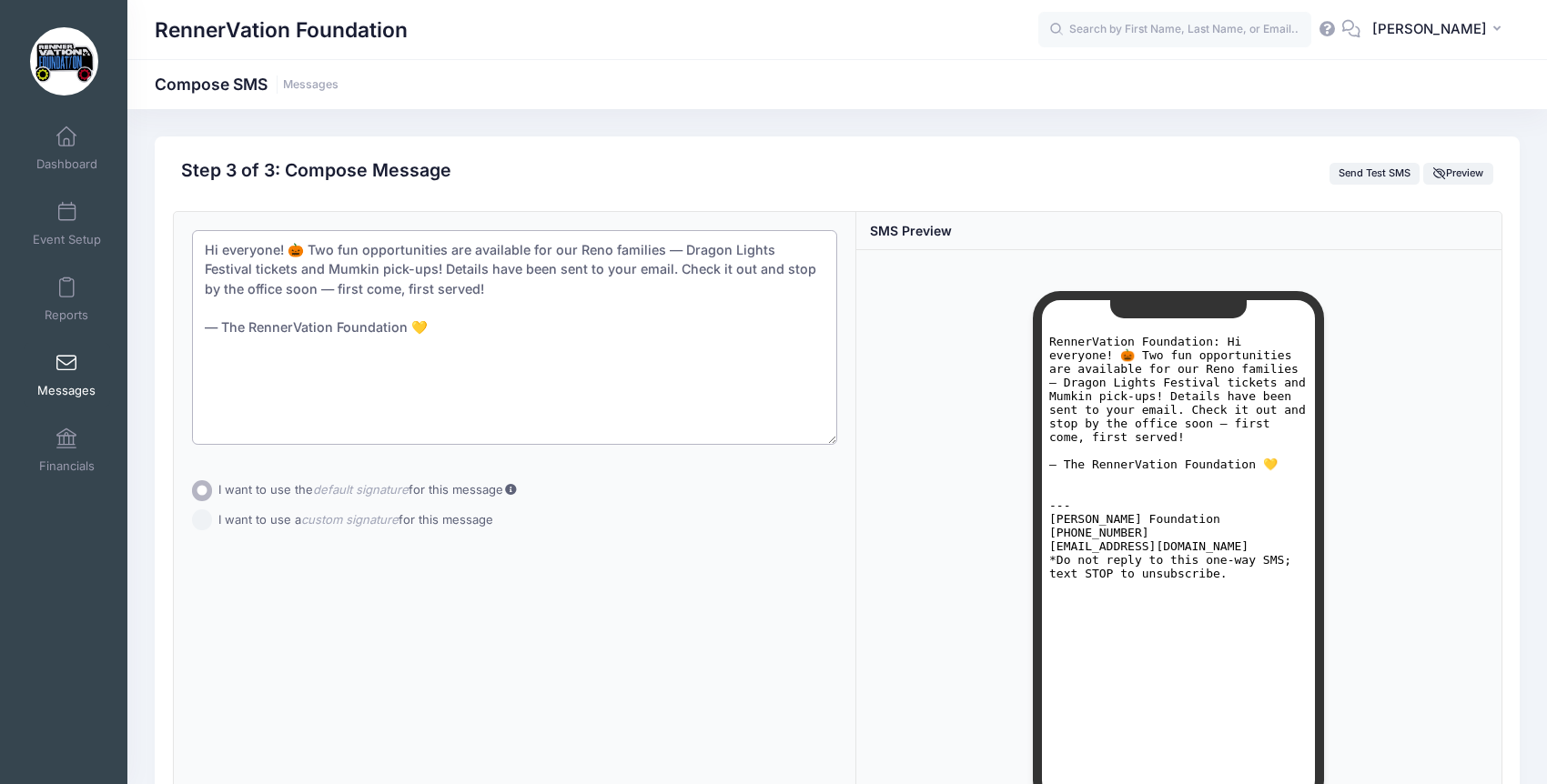
click at [305, 247] on textarea "Hi everyone! 🎃 Two fun opportunities are available for our Reno families — Drag…" at bounding box center [514, 337] width 645 height 214
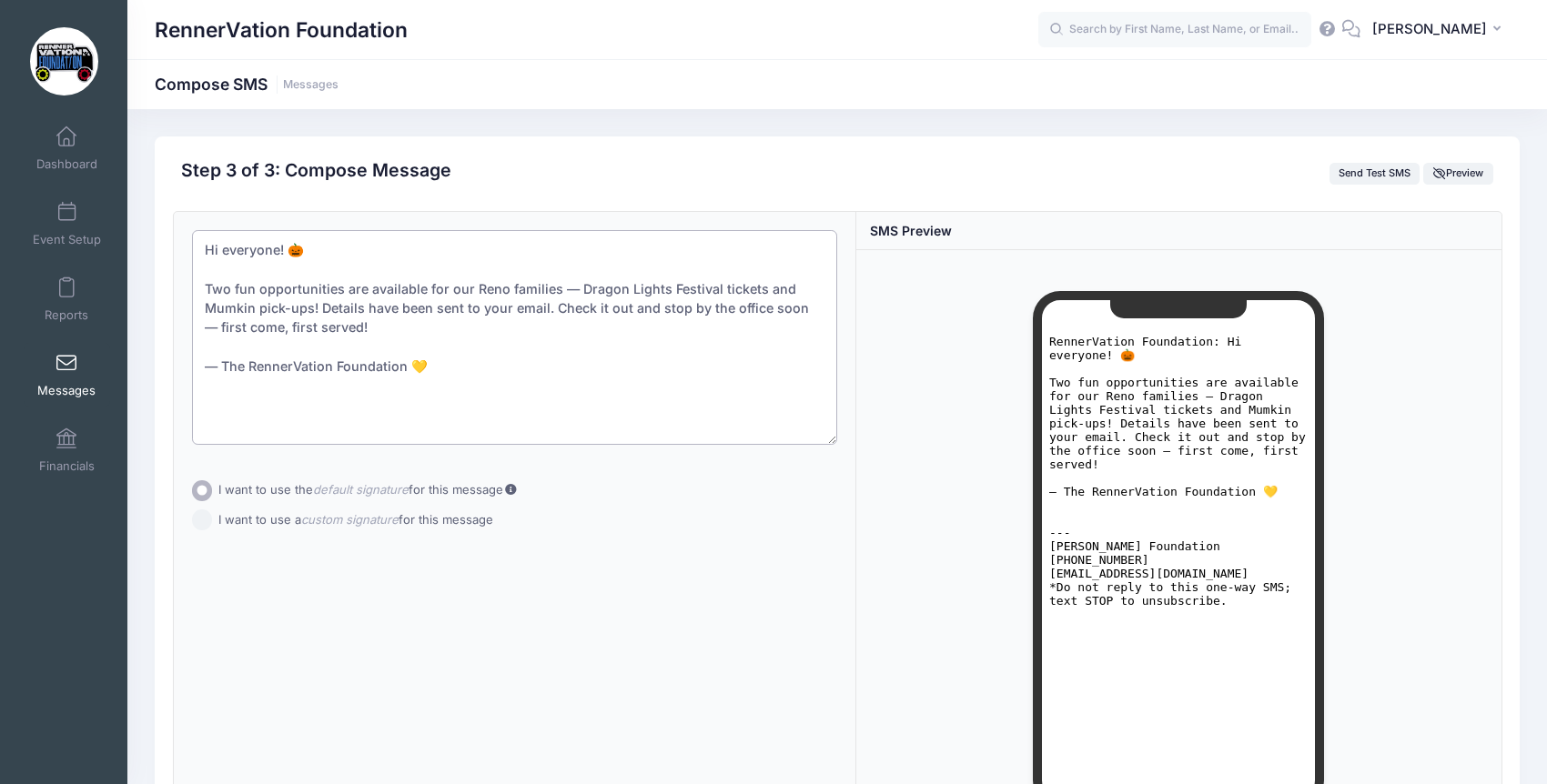
click at [346, 323] on textarea "Hi everyone! 🎃 Two fun opportunities are available for our Reno families — Drag…" at bounding box center [514, 337] width 645 height 214
click at [384, 342] on textarea "Hi everyone! 🎃 Two fun opportunities are available for our Reno families — Drag…" at bounding box center [514, 337] width 645 height 214
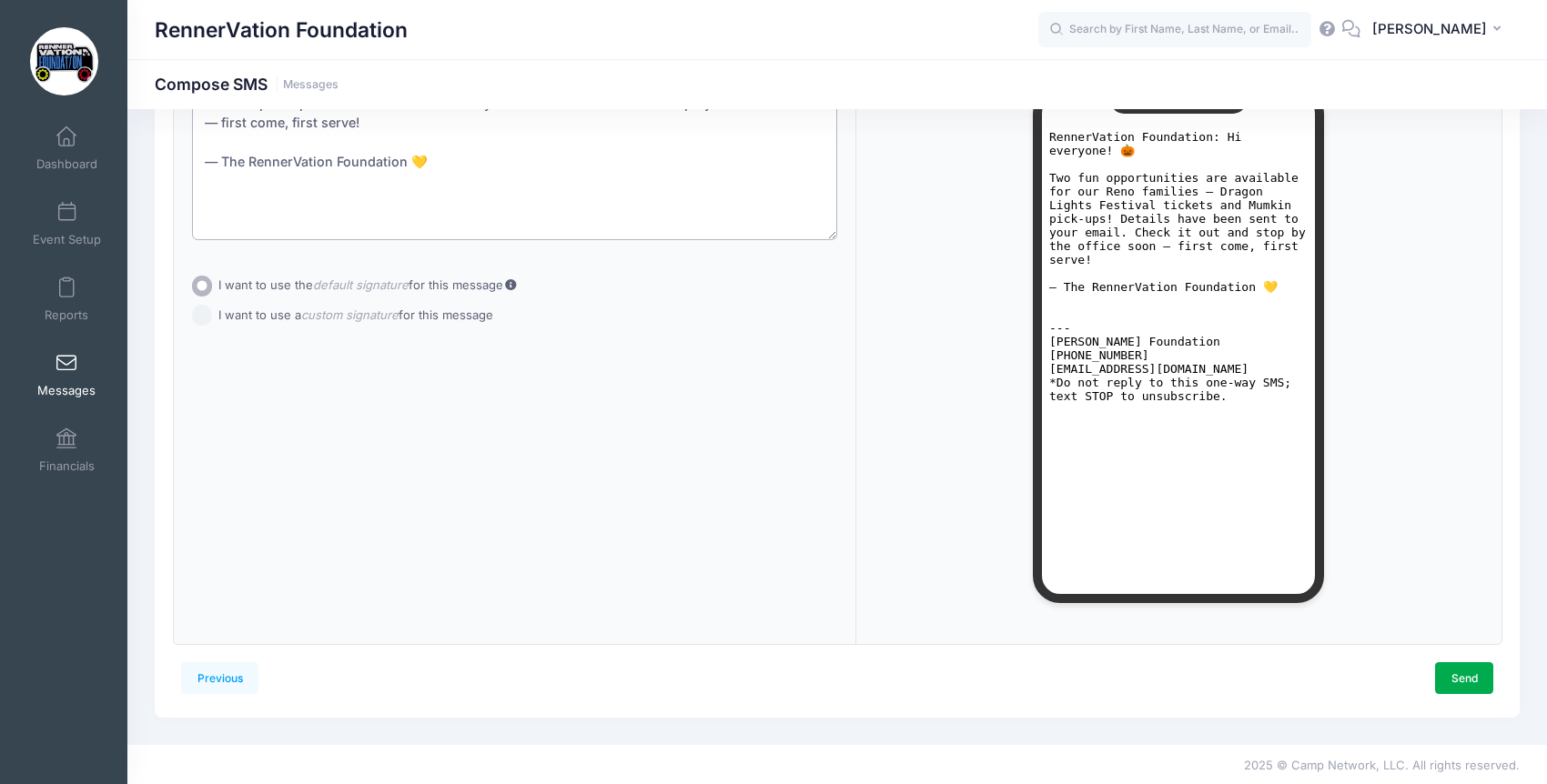
scroll to position [206, 0]
type textarea "Hi everyone! 🎃 Two fun opportunities are available for our Reno families — Drag…"
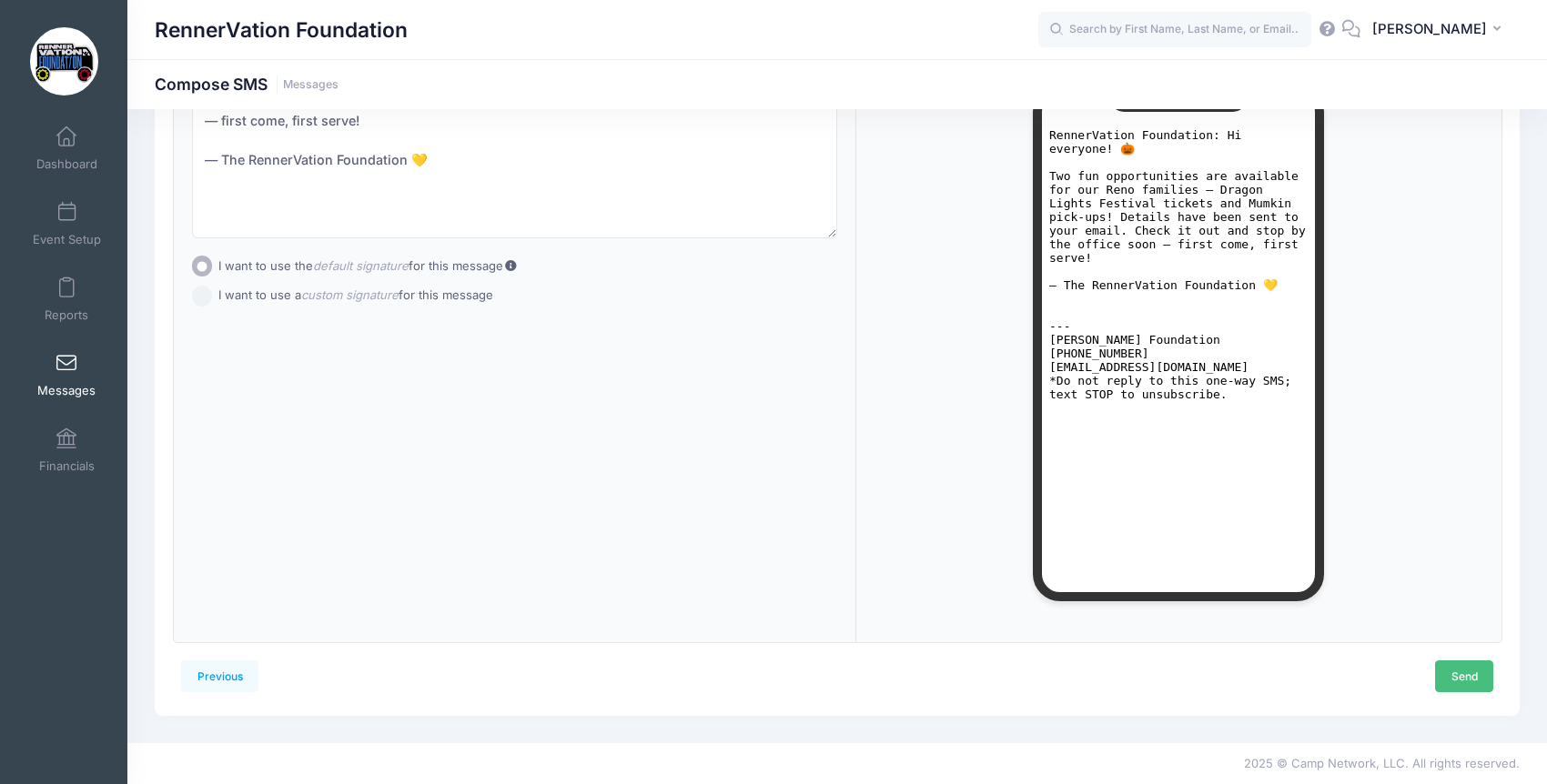
click at [1466, 676] on link "Send" at bounding box center [1464, 675] width 59 height 31
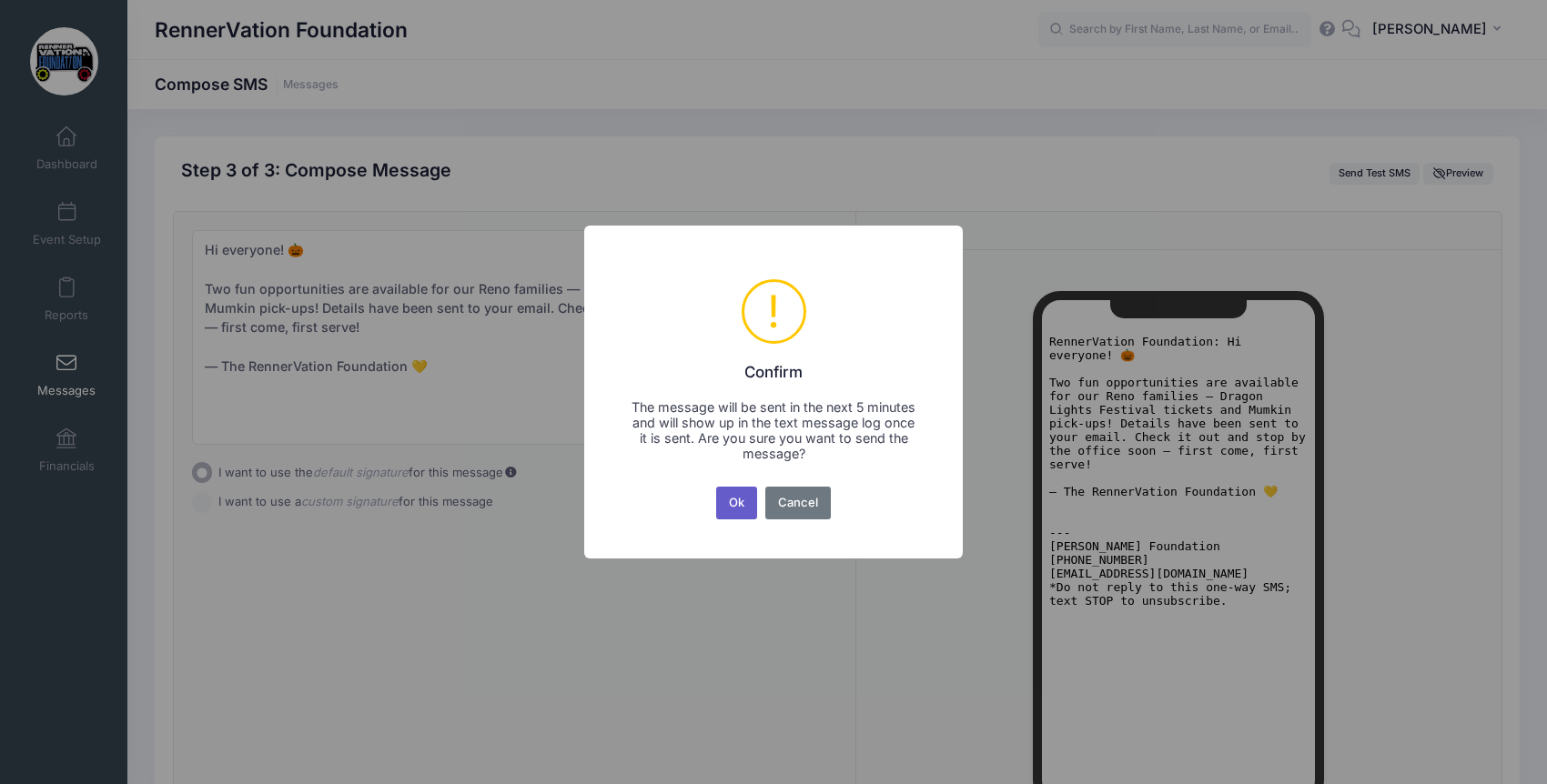
click at [734, 495] on button "Ok" at bounding box center [737, 502] width 42 height 33
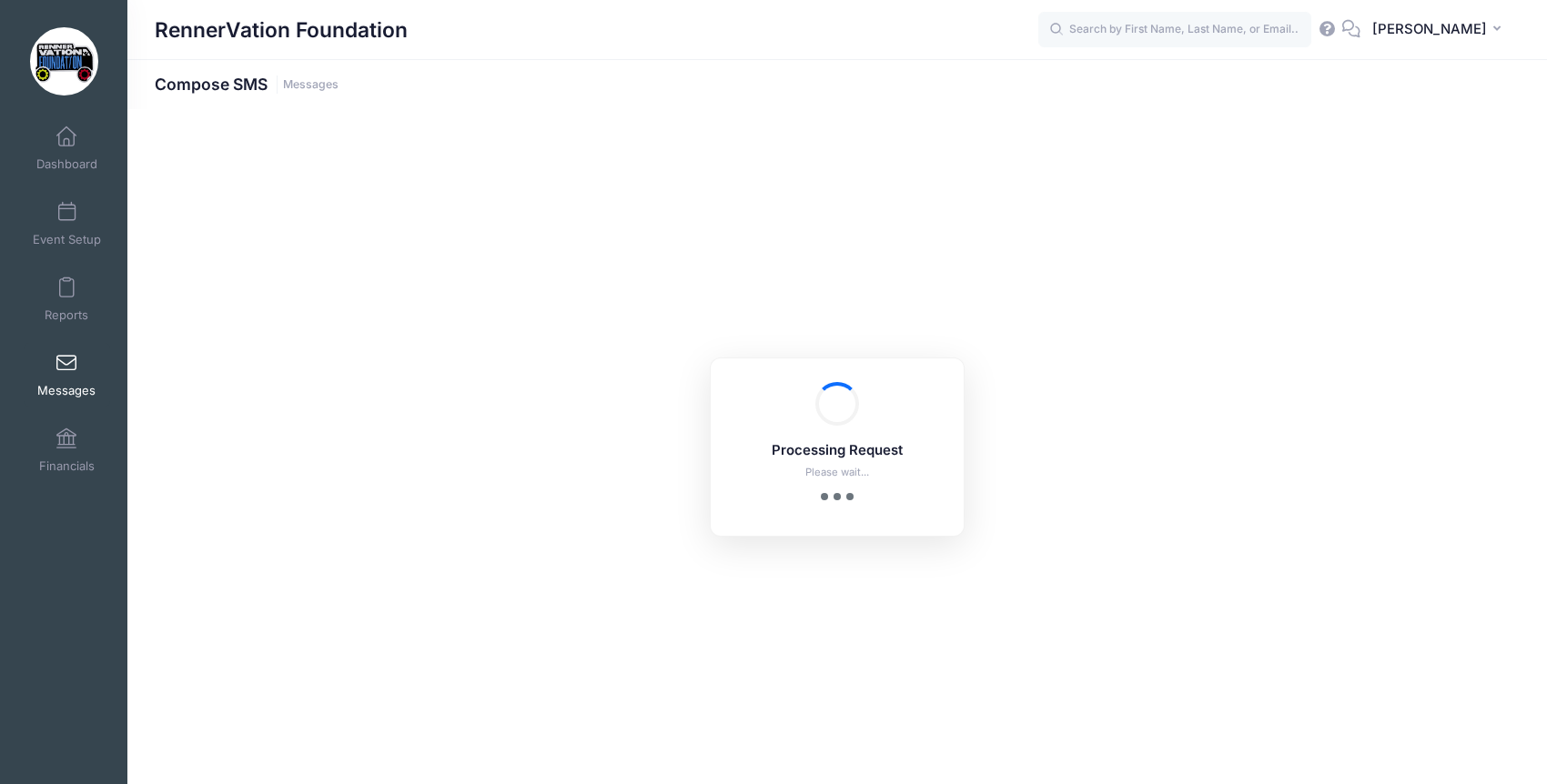
scroll to position [206, 0]
